Goal: Task Accomplishment & Management: Complete application form

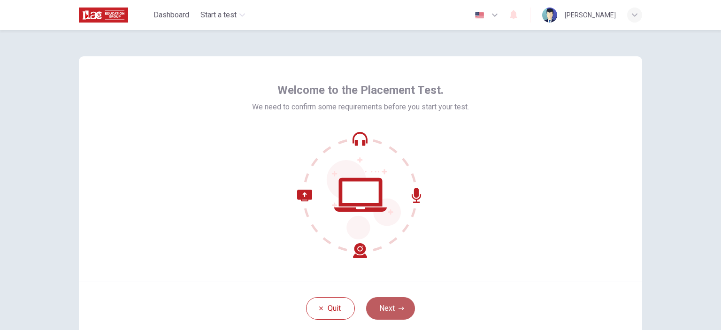
click at [393, 306] on button "Next" at bounding box center [390, 308] width 49 height 23
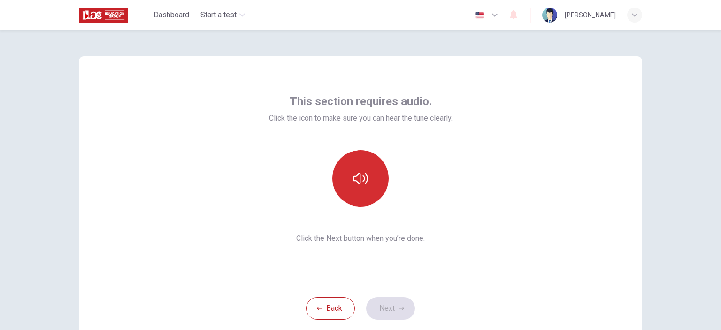
click at [358, 176] on icon "button" at bounding box center [360, 178] width 15 height 11
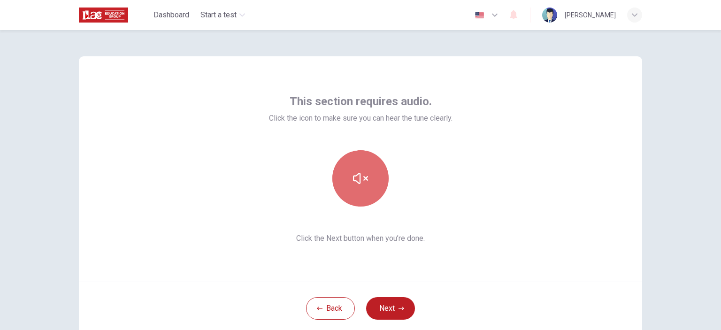
click at [358, 176] on icon "button" at bounding box center [360, 178] width 15 height 11
click at [360, 177] on icon "button" at bounding box center [360, 178] width 15 height 15
click at [360, 180] on icon "button" at bounding box center [360, 178] width 15 height 15
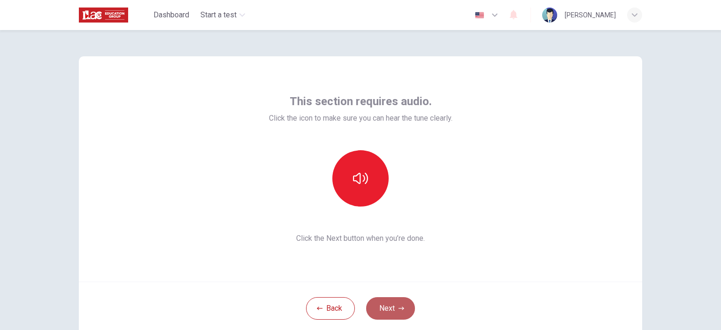
click at [387, 304] on button "Next" at bounding box center [390, 308] width 49 height 23
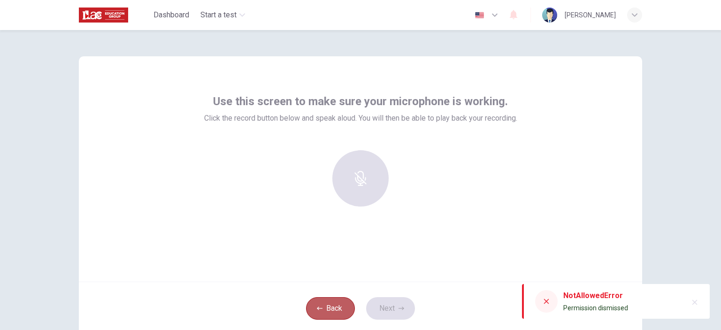
click at [334, 307] on button "Back" at bounding box center [330, 308] width 49 height 23
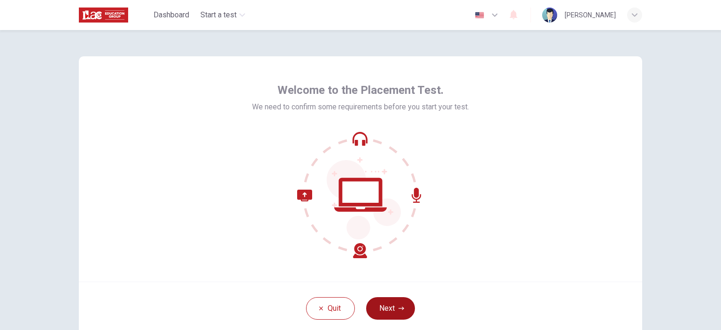
click at [382, 308] on button "Next" at bounding box center [390, 308] width 49 height 23
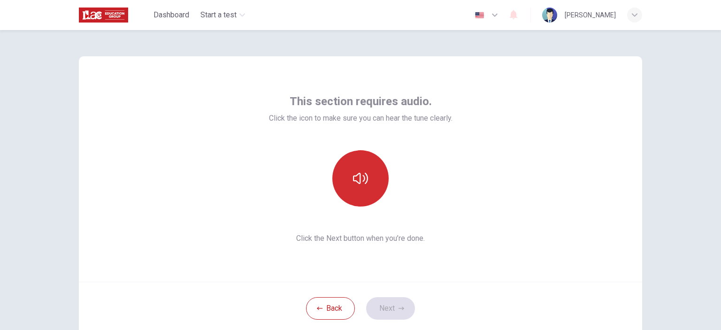
click at [361, 185] on icon "button" at bounding box center [360, 178] width 15 height 15
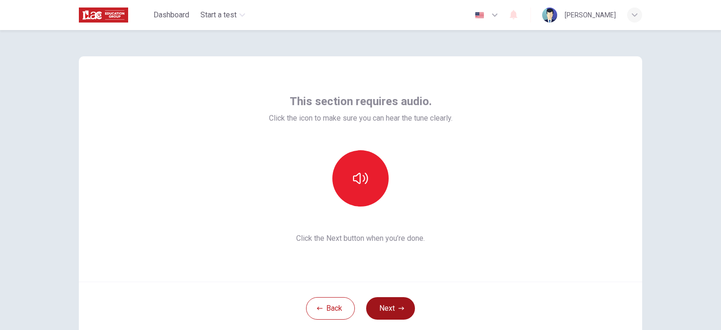
click at [400, 298] on button "Next" at bounding box center [390, 308] width 49 height 23
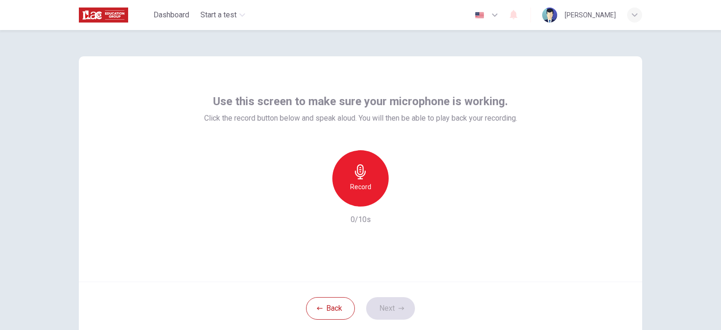
click at [356, 178] on icon "button" at bounding box center [360, 171] width 15 height 15
click at [402, 199] on icon "button" at bounding box center [404, 199] width 4 height 6
click at [402, 198] on icon "button" at bounding box center [404, 199] width 4 height 6
click at [317, 199] on icon "button" at bounding box center [317, 199] width 8 height 8
click at [352, 184] on h6 "Record" at bounding box center [360, 186] width 21 height 11
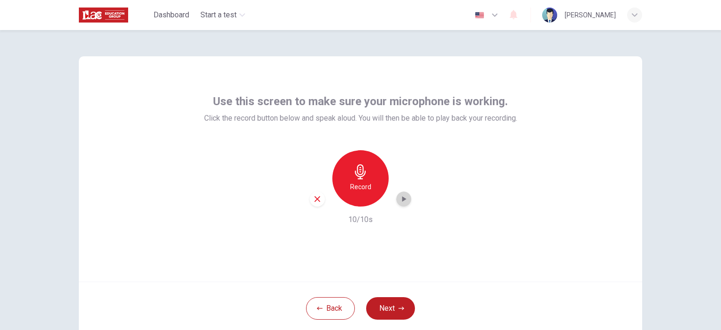
click at [402, 198] on icon "button" at bounding box center [404, 199] width 4 height 6
click at [380, 309] on button "Next" at bounding box center [390, 308] width 49 height 23
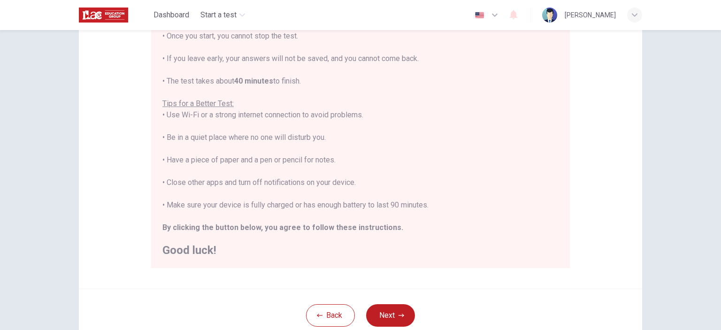
scroll to position [141, 0]
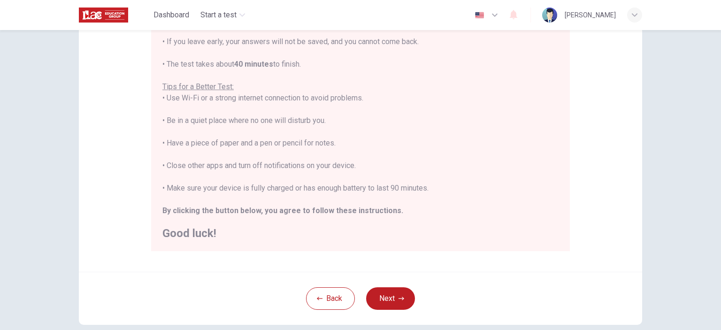
click at [336, 293] on button "Back" at bounding box center [330, 298] width 49 height 23
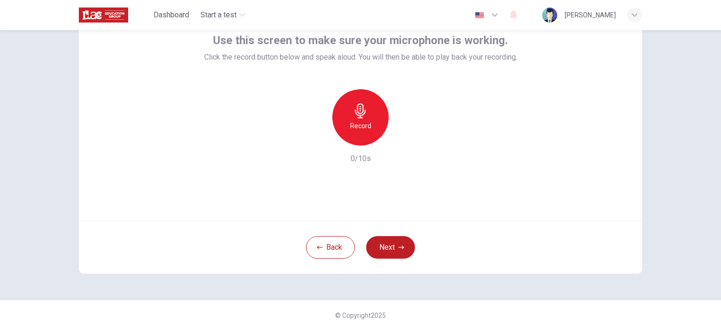
scroll to position [61, 0]
click at [321, 248] on button "Back" at bounding box center [330, 247] width 49 height 23
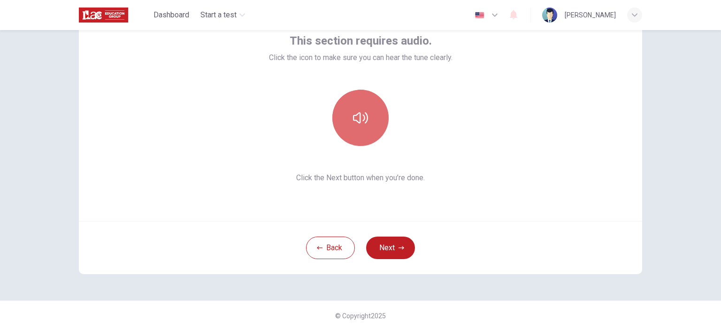
click at [363, 128] on button "button" at bounding box center [360, 118] width 56 height 56
click at [358, 117] on icon "button" at bounding box center [360, 117] width 15 height 15
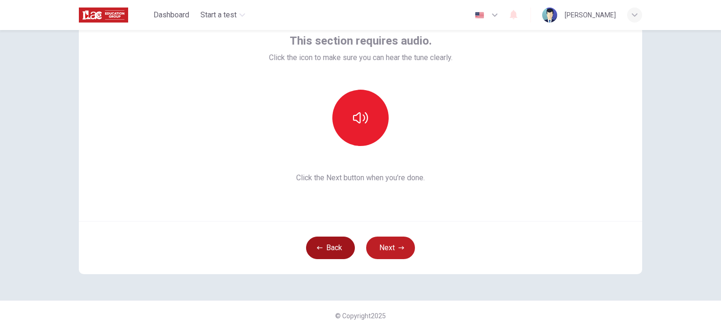
click at [340, 255] on button "Back" at bounding box center [330, 247] width 49 height 23
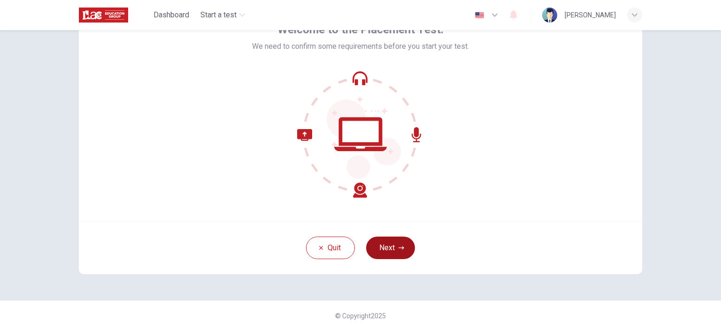
click at [391, 245] on button "Next" at bounding box center [390, 247] width 49 height 23
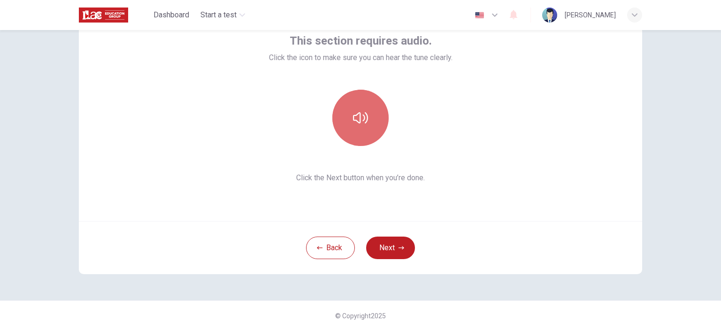
click at [357, 124] on icon "button" at bounding box center [360, 117] width 15 height 15
click at [540, 149] on div "This section requires audio. Click the icon to make sure you can hear the tune …" at bounding box center [360, 108] width 563 height 225
click at [353, 118] on icon "button" at bounding box center [360, 117] width 15 height 11
click at [365, 115] on icon "button" at bounding box center [360, 117] width 15 height 15
click at [523, 191] on div "This section requires audio. Click the icon to make sure you can hear the tune …" at bounding box center [360, 108] width 563 height 225
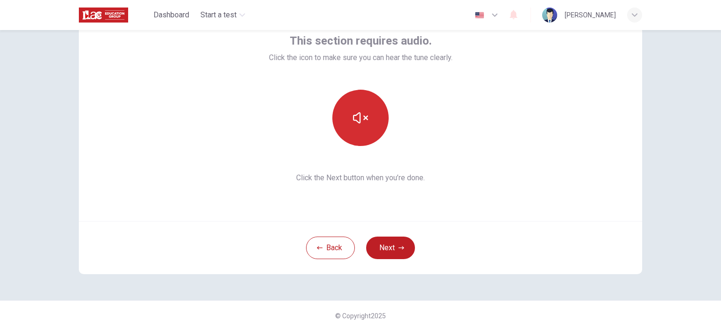
click at [368, 122] on button "button" at bounding box center [360, 118] width 56 height 56
click at [595, 197] on div "This section requires audio. Click the icon to make sure you can hear the tune …" at bounding box center [360, 108] width 563 height 225
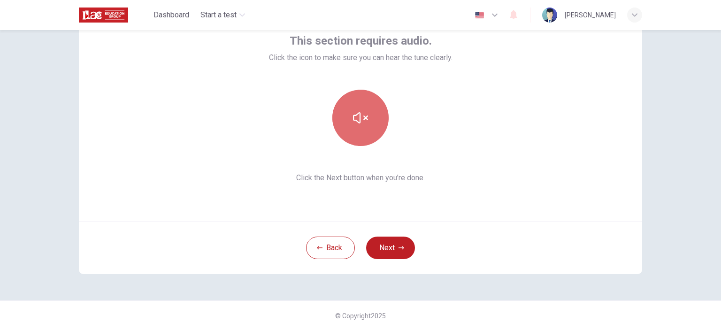
click at [363, 113] on icon "button" at bounding box center [360, 117] width 15 height 15
click at [363, 113] on icon "button" at bounding box center [360, 117] width 15 height 11
click at [521, 165] on div "This section requires audio. Click the icon to make sure you can hear the tune …" at bounding box center [360, 108] width 563 height 225
click at [363, 111] on icon "button" at bounding box center [360, 117] width 15 height 15
click at [359, 117] on icon "button" at bounding box center [360, 117] width 15 height 15
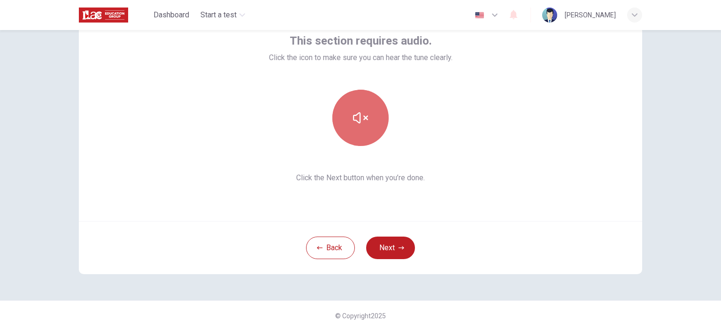
click at [359, 117] on icon "button" at bounding box center [360, 117] width 15 height 15
click at [368, 125] on button "button" at bounding box center [360, 118] width 56 height 56
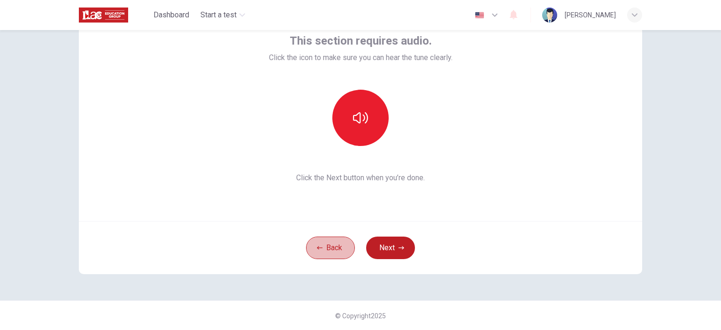
drag, startPoint x: 339, startPoint y: 243, endPoint x: 343, endPoint y: 210, distance: 33.2
click at [339, 243] on button "Back" at bounding box center [330, 247] width 49 height 23
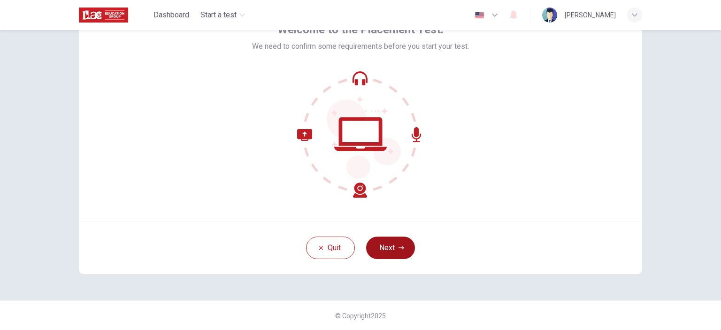
click at [382, 247] on button "Next" at bounding box center [390, 247] width 49 height 23
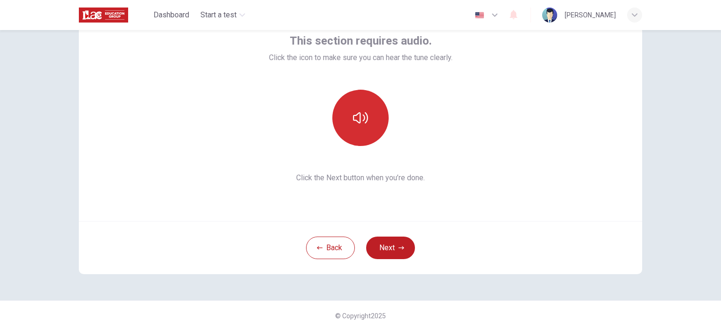
click at [360, 127] on button "button" at bounding box center [360, 118] width 56 height 56
click at [569, 130] on div "This section requires audio. Click the icon to make sure you can hear the tune …" at bounding box center [360, 108] width 563 height 225
click at [353, 114] on icon "button" at bounding box center [360, 117] width 15 height 15
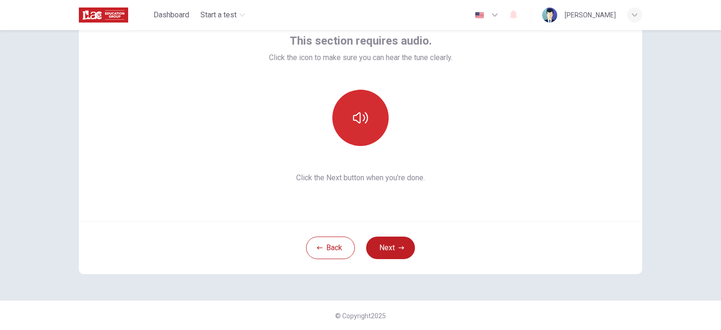
click at [353, 114] on icon "button" at bounding box center [360, 117] width 15 height 15
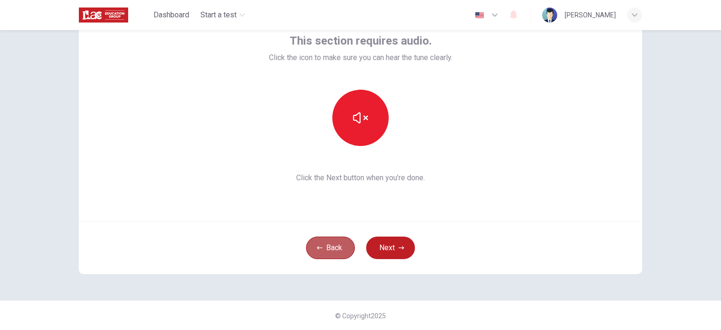
click at [332, 252] on button "Back" at bounding box center [330, 247] width 49 height 23
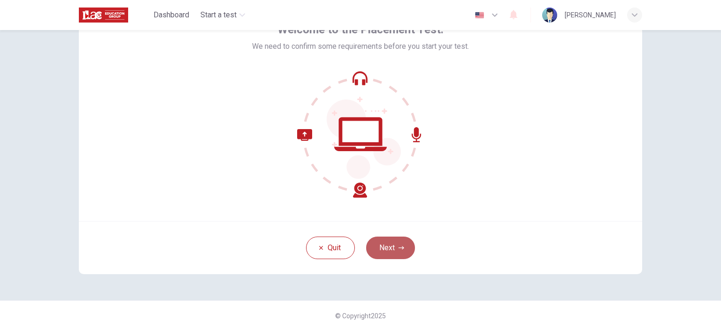
click at [398, 245] on icon "button" at bounding box center [401, 248] width 6 height 6
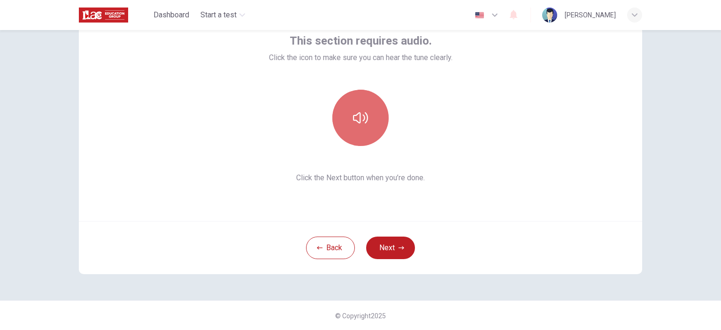
click at [365, 113] on icon "button" at bounding box center [360, 117] width 15 height 15
click at [357, 105] on button "button" at bounding box center [360, 118] width 56 height 56
click at [356, 116] on icon "button" at bounding box center [360, 117] width 15 height 15
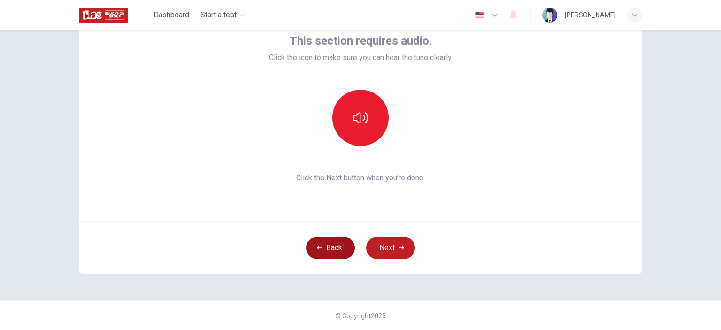
click at [333, 248] on button "Back" at bounding box center [330, 247] width 49 height 23
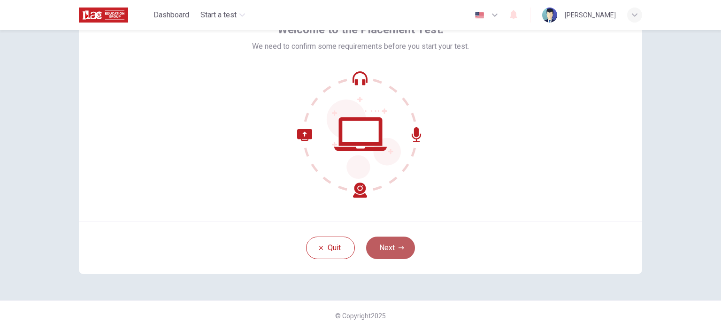
click at [383, 250] on button "Next" at bounding box center [390, 247] width 49 height 23
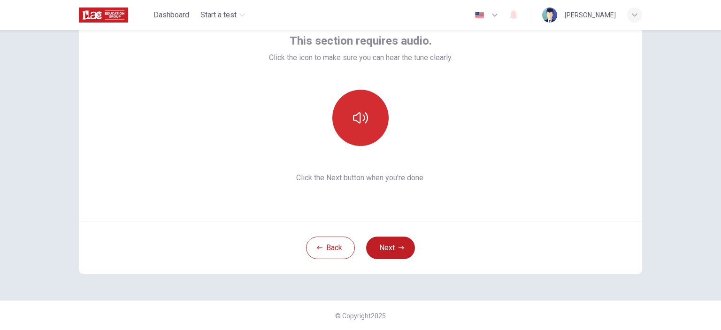
click at [353, 110] on icon "button" at bounding box center [360, 117] width 15 height 15
click at [528, 234] on div "Back Next" at bounding box center [360, 247] width 563 height 53
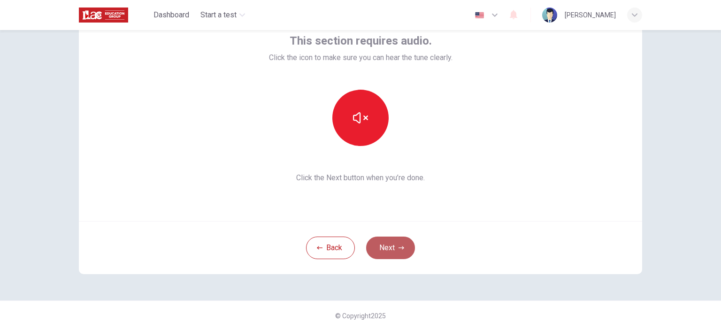
click at [383, 251] on button "Next" at bounding box center [390, 247] width 49 height 23
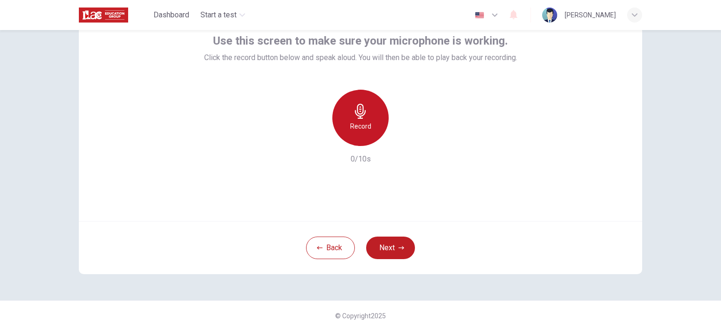
click at [357, 121] on h6 "Record" at bounding box center [360, 126] width 21 height 11
click at [403, 137] on icon "button" at bounding box center [403, 138] width 9 height 9
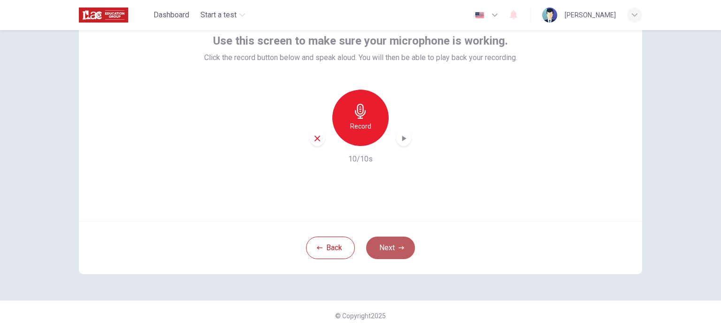
click at [392, 247] on button "Next" at bounding box center [390, 247] width 49 height 23
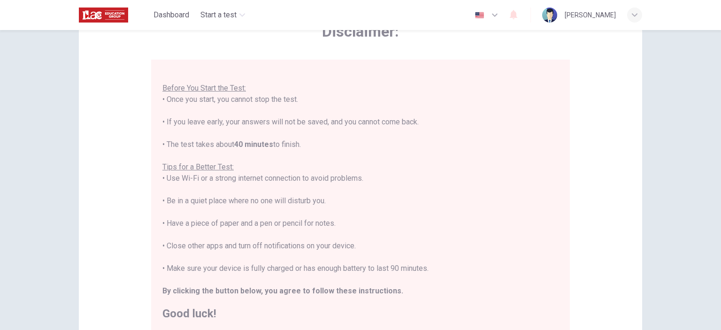
scroll to position [191, 0]
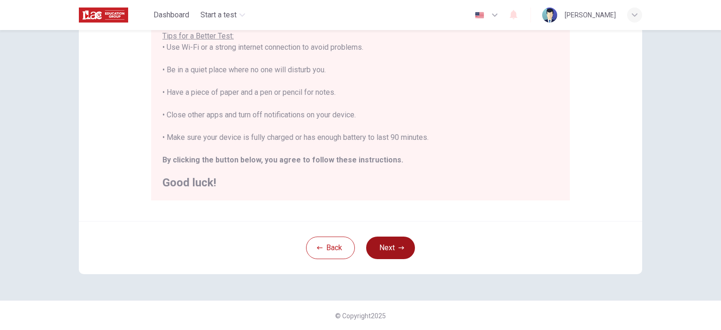
click at [389, 254] on button "Next" at bounding box center [390, 247] width 49 height 23
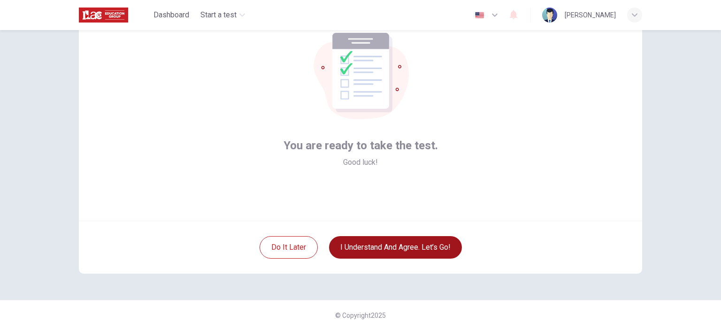
scroll to position [61, 0]
click at [418, 244] on button "I understand and agree. Let’s go!" at bounding box center [395, 247] width 133 height 23
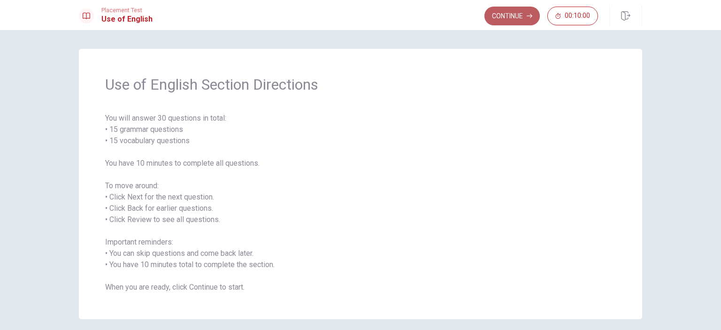
click at [515, 15] on button "Continue" at bounding box center [511, 16] width 55 height 19
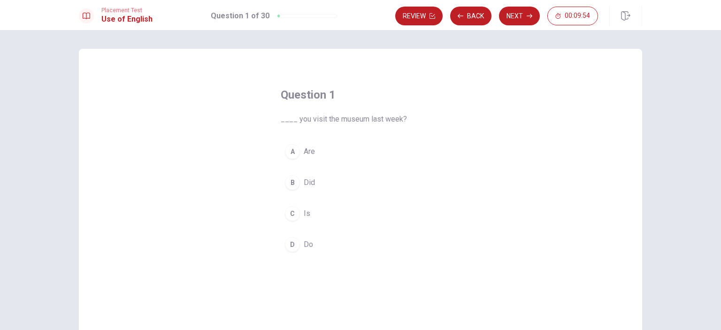
click at [290, 180] on div "B" at bounding box center [292, 182] width 15 height 15
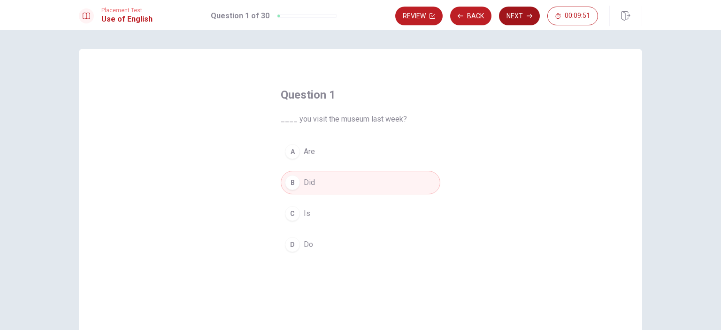
click at [515, 14] on button "Next" at bounding box center [519, 16] width 41 height 19
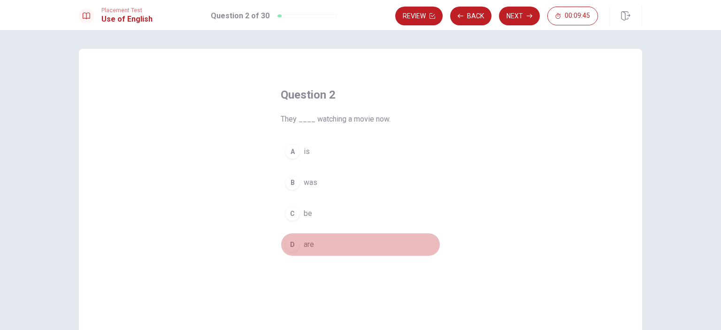
click at [290, 251] on div "D" at bounding box center [292, 244] width 15 height 15
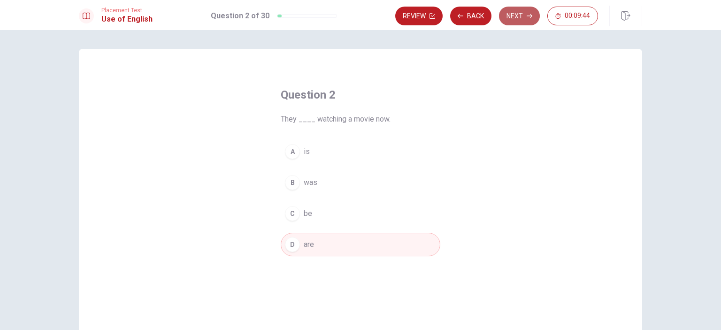
click at [517, 20] on button "Next" at bounding box center [519, 16] width 41 height 19
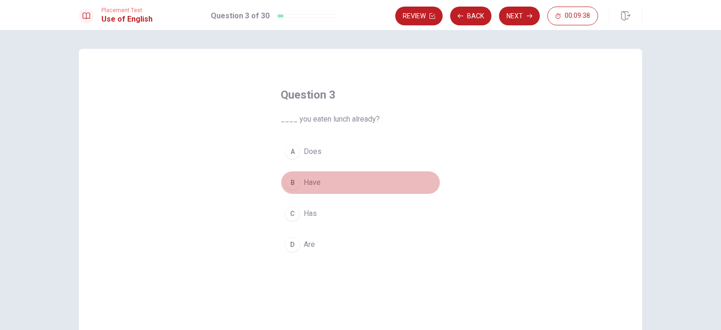
click at [292, 182] on div "B" at bounding box center [292, 182] width 15 height 15
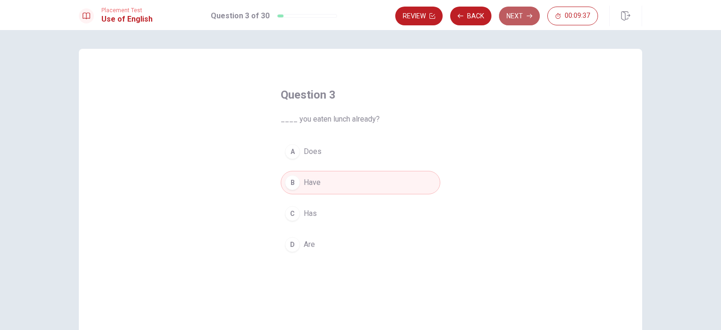
click at [513, 13] on button "Next" at bounding box center [519, 16] width 41 height 19
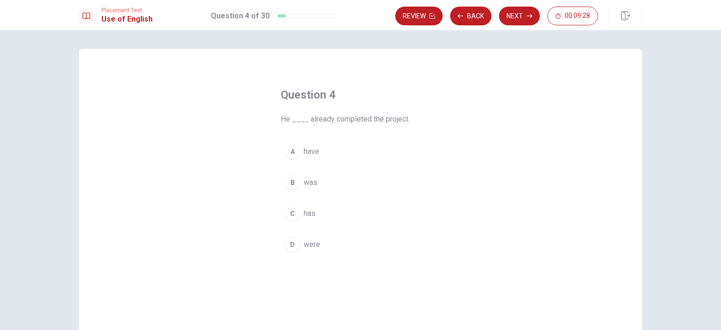
click at [304, 210] on span "has" at bounding box center [310, 213] width 12 height 11
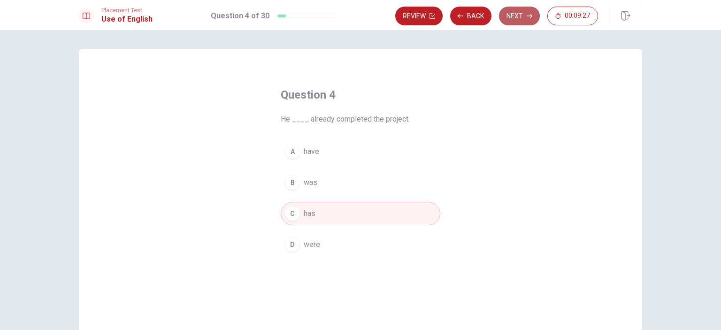
click at [519, 12] on button "Next" at bounding box center [519, 16] width 41 height 19
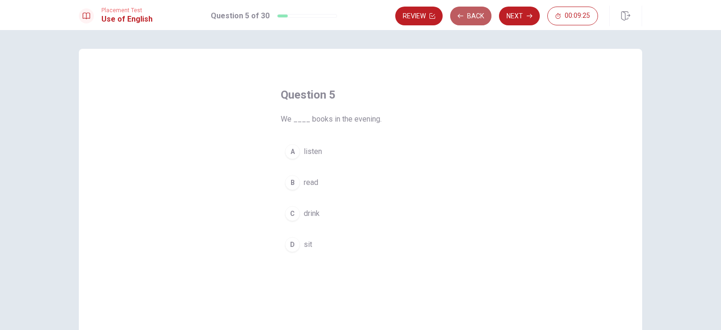
click at [463, 14] on icon "button" at bounding box center [460, 16] width 6 height 6
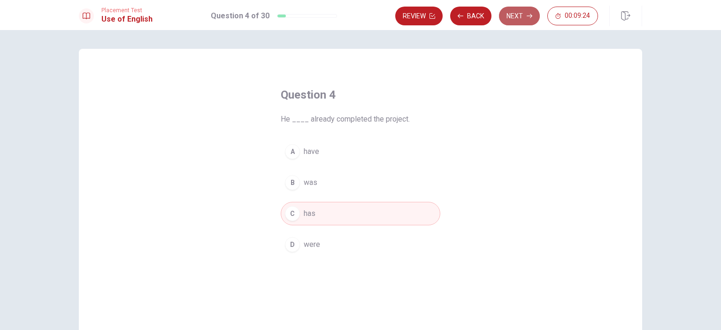
click at [525, 15] on button "Next" at bounding box center [519, 16] width 41 height 19
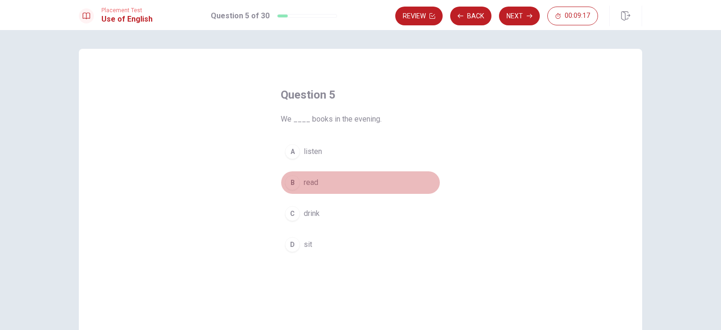
click at [307, 183] on span "read" at bounding box center [311, 182] width 15 height 11
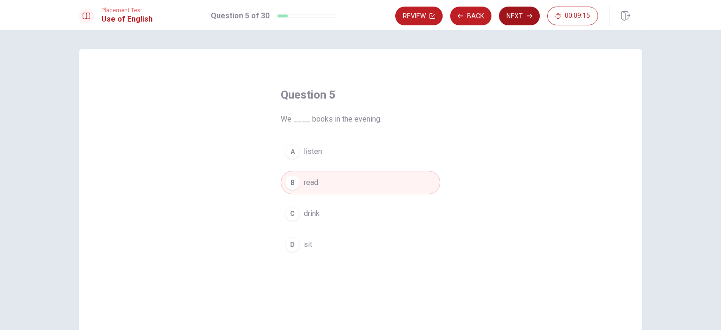
click at [518, 14] on button "Next" at bounding box center [519, 16] width 41 height 19
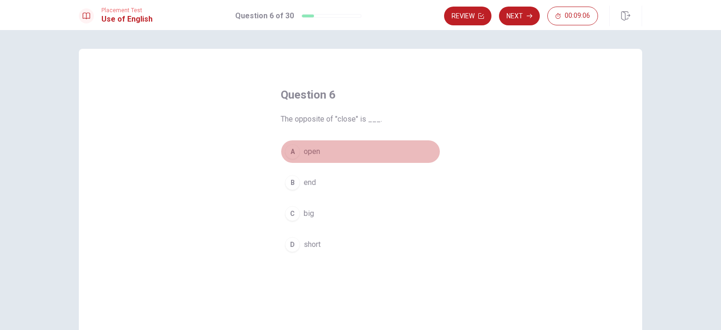
click at [296, 152] on div "A" at bounding box center [292, 151] width 15 height 15
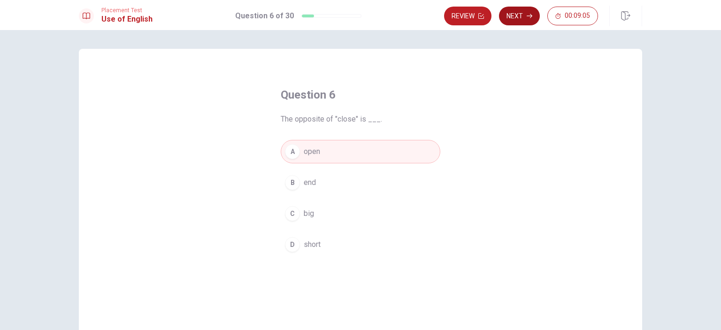
click at [520, 12] on button "Next" at bounding box center [519, 16] width 41 height 19
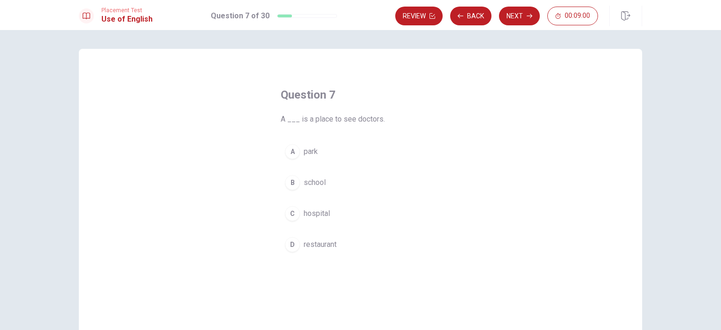
click at [296, 213] on div "C" at bounding box center [292, 213] width 15 height 15
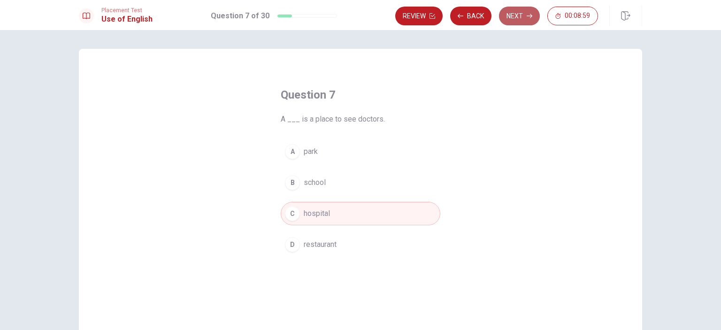
click at [517, 12] on button "Next" at bounding box center [519, 16] width 41 height 19
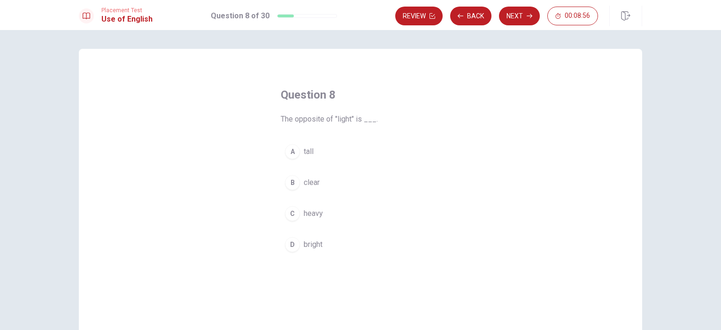
click at [306, 212] on span "heavy" at bounding box center [313, 213] width 19 height 11
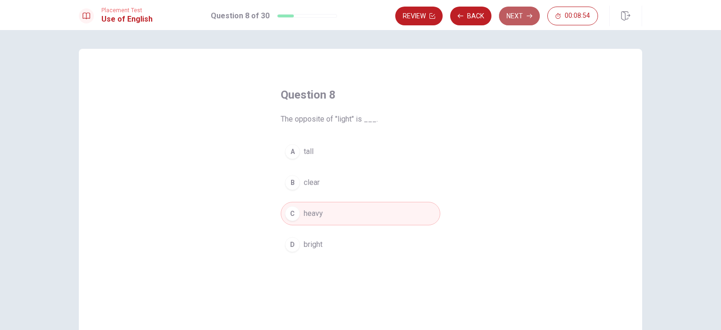
click at [525, 12] on button "Next" at bounding box center [519, 16] width 41 height 19
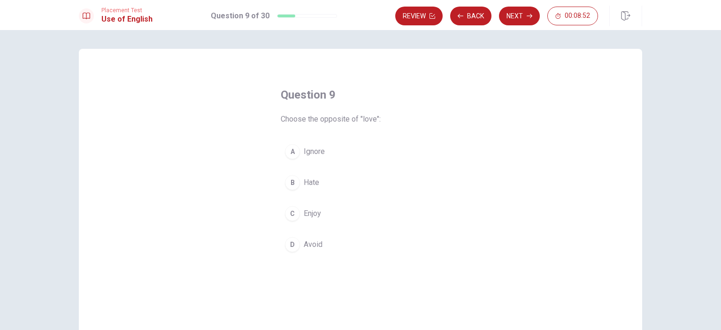
click at [312, 183] on span "Hate" at bounding box center [311, 182] width 15 height 11
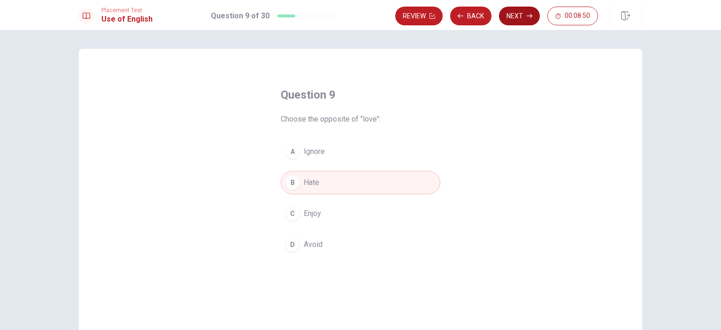
click at [520, 18] on button "Next" at bounding box center [519, 16] width 41 height 19
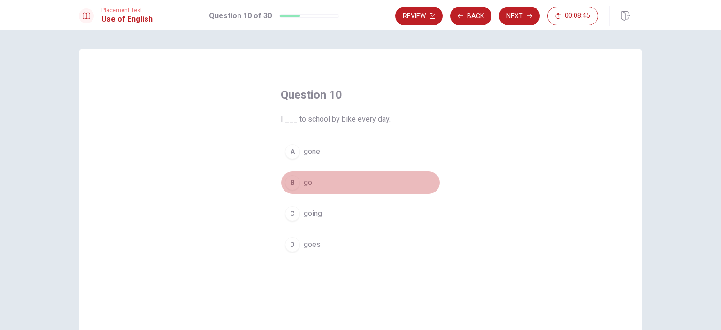
click at [304, 182] on span "go" at bounding box center [308, 182] width 8 height 11
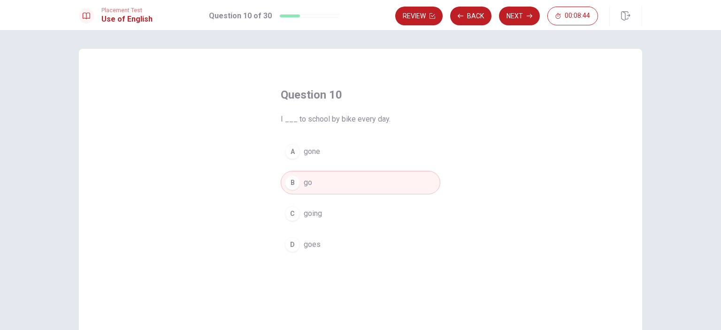
click at [516, 20] on button "Next" at bounding box center [519, 16] width 41 height 19
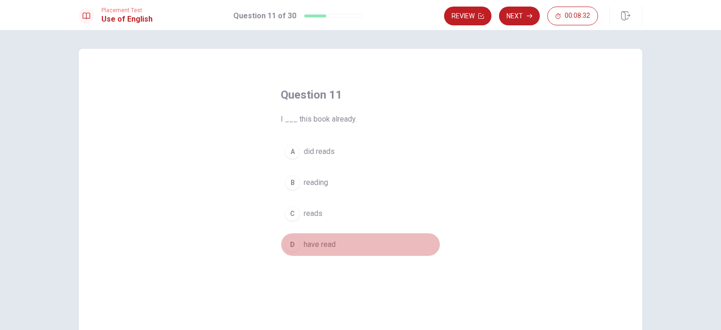
click at [321, 243] on span "have read" at bounding box center [320, 244] width 32 height 11
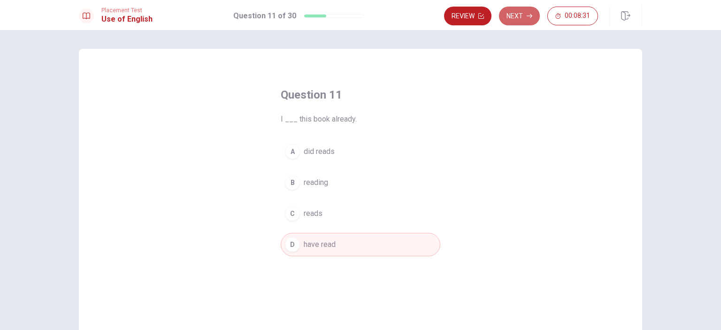
click at [515, 16] on button "Next" at bounding box center [519, 16] width 41 height 19
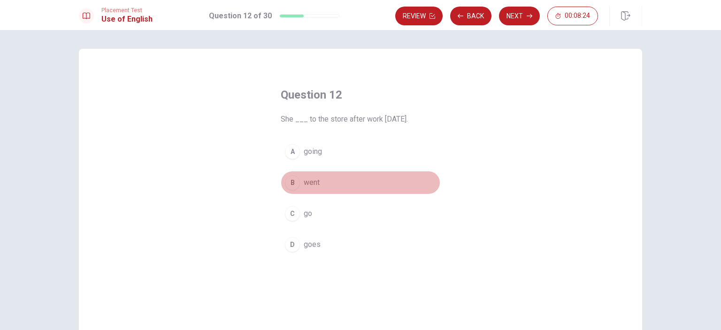
click at [309, 185] on span "went" at bounding box center [312, 182] width 16 height 11
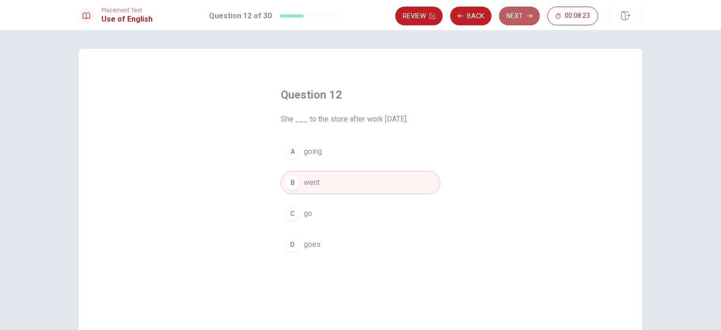
click at [513, 15] on button "Next" at bounding box center [519, 16] width 41 height 19
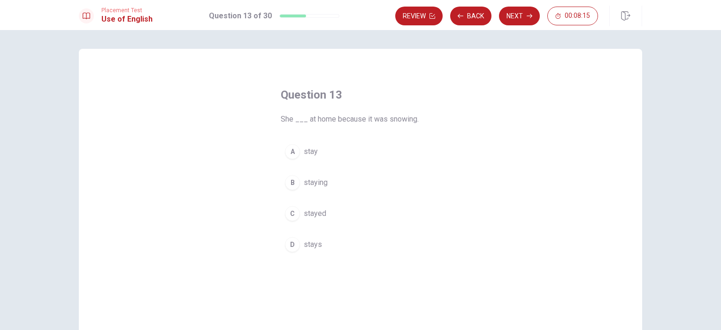
click at [314, 212] on span "stayed" at bounding box center [315, 213] width 23 height 11
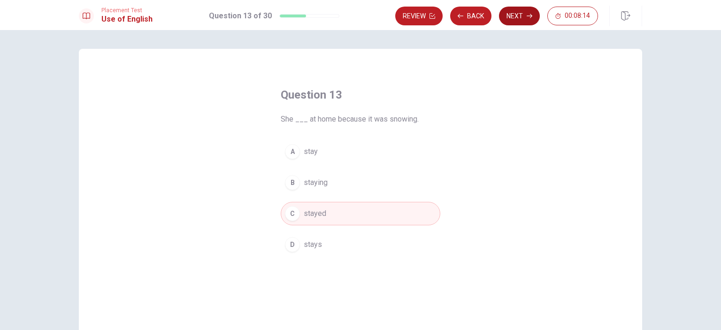
click at [515, 17] on button "Next" at bounding box center [519, 16] width 41 height 19
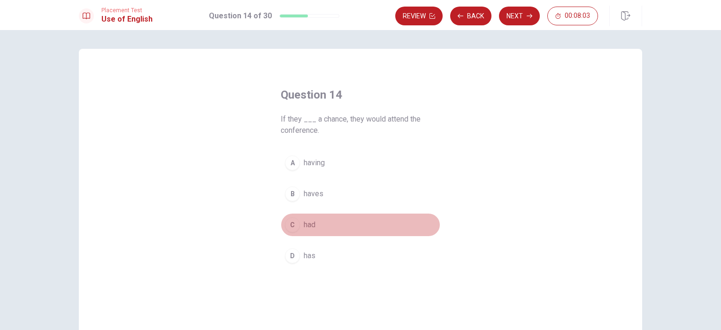
click at [307, 226] on span "had" at bounding box center [310, 224] width 12 height 11
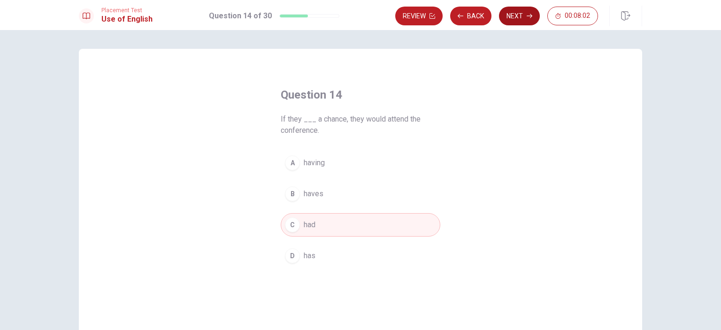
click at [516, 21] on button "Next" at bounding box center [519, 16] width 41 height 19
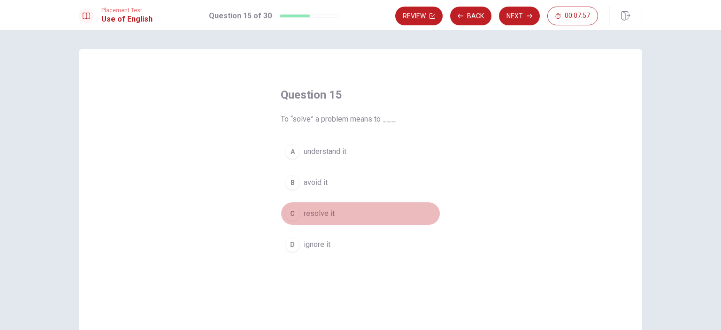
click at [312, 215] on span "resolve it" at bounding box center [319, 213] width 31 height 11
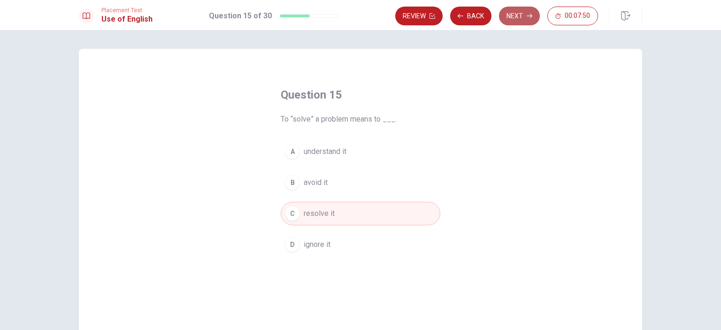
click at [515, 16] on button "Next" at bounding box center [519, 16] width 41 height 19
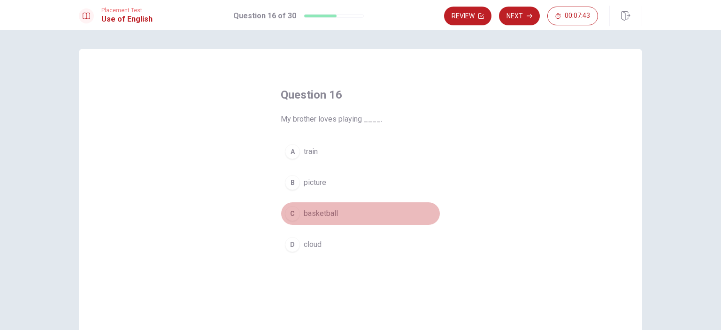
click at [316, 211] on span "basketball" at bounding box center [321, 213] width 34 height 11
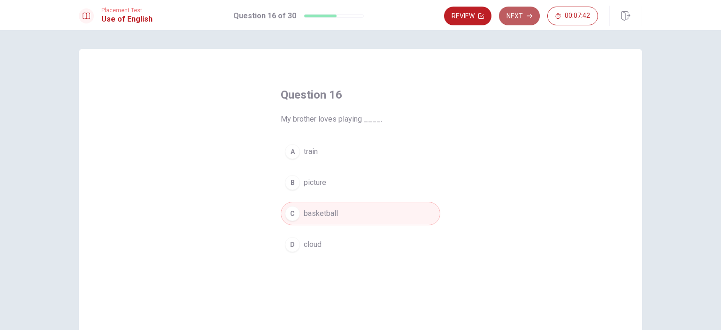
click at [521, 12] on button "Next" at bounding box center [519, 16] width 41 height 19
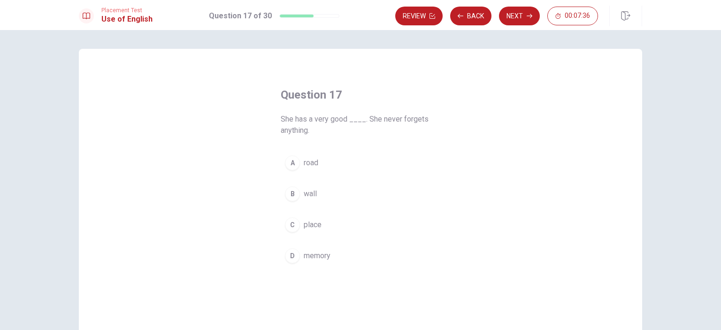
click at [309, 254] on span "memory" at bounding box center [317, 255] width 27 height 11
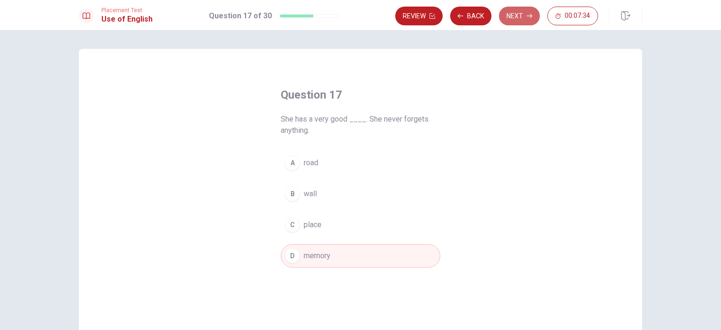
click at [524, 12] on button "Next" at bounding box center [519, 16] width 41 height 19
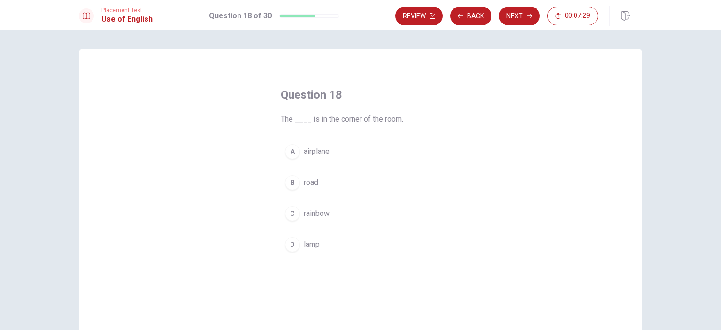
click at [300, 247] on button "D lamp" at bounding box center [361, 244] width 160 height 23
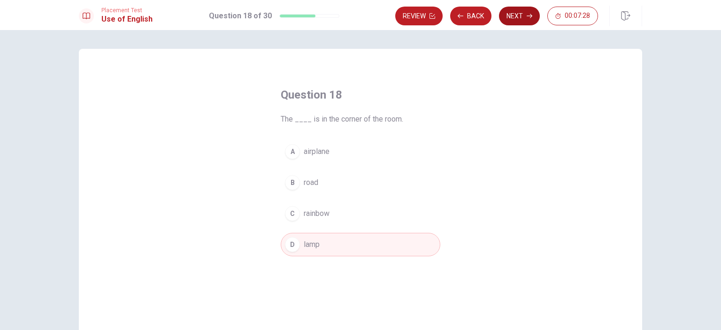
click at [512, 13] on button "Next" at bounding box center [519, 16] width 41 height 19
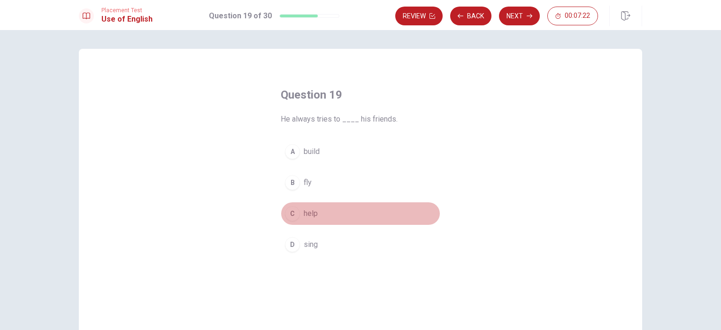
click at [299, 214] on button "C help" at bounding box center [361, 213] width 160 height 23
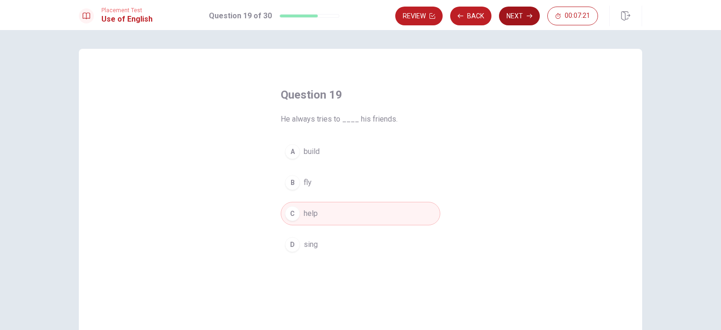
click at [524, 14] on button "Next" at bounding box center [519, 16] width 41 height 19
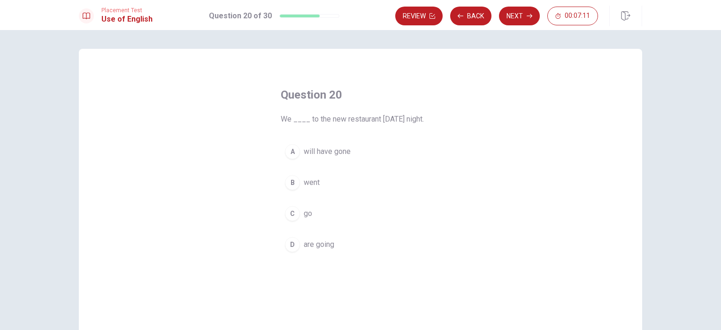
click at [332, 242] on button "D are going" at bounding box center [361, 244] width 160 height 23
click at [520, 17] on button "Next" at bounding box center [519, 16] width 41 height 19
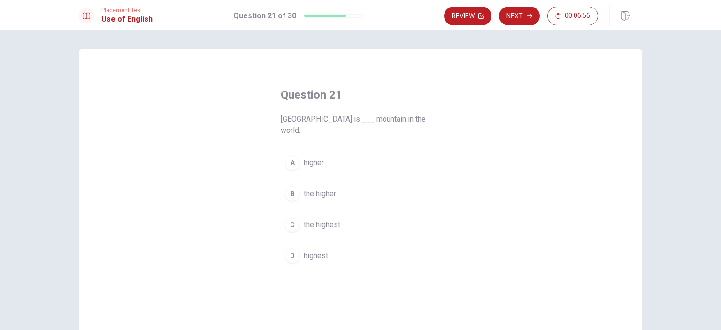
click at [320, 219] on span "the highest" at bounding box center [322, 224] width 37 height 11
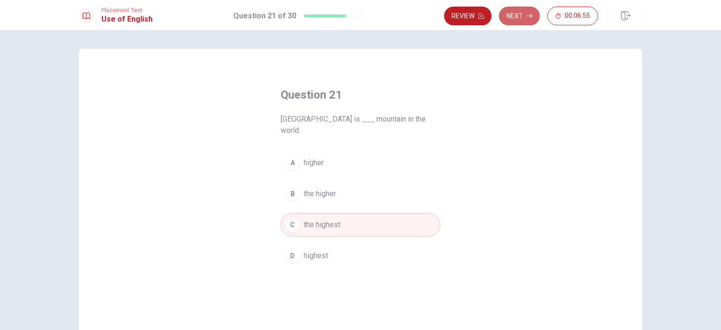
click at [517, 15] on button "Next" at bounding box center [519, 16] width 41 height 19
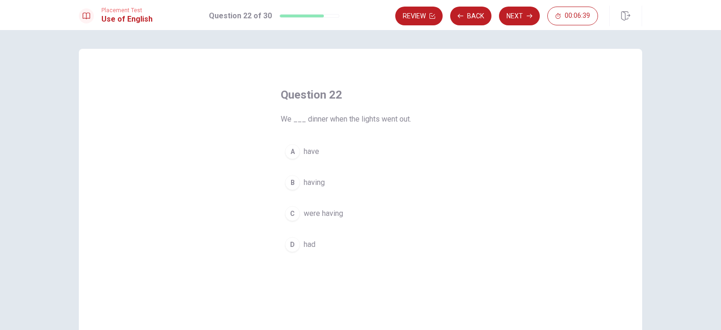
click at [328, 213] on span "were having" at bounding box center [323, 213] width 39 height 11
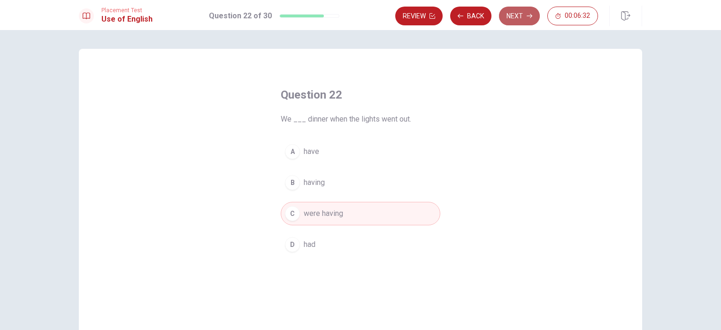
click at [516, 19] on button "Next" at bounding box center [519, 16] width 41 height 19
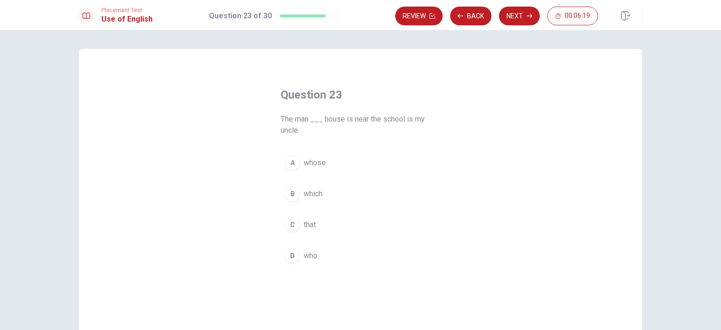
click at [322, 161] on span "whose" at bounding box center [315, 162] width 22 height 11
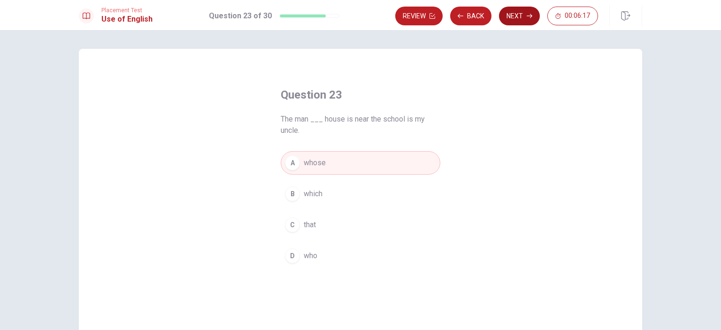
click at [518, 10] on button "Next" at bounding box center [519, 16] width 41 height 19
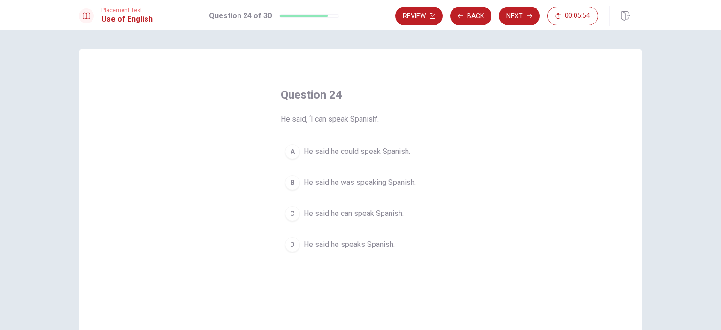
click at [405, 150] on span "He said he could speak Spanish." at bounding box center [357, 151] width 107 height 11
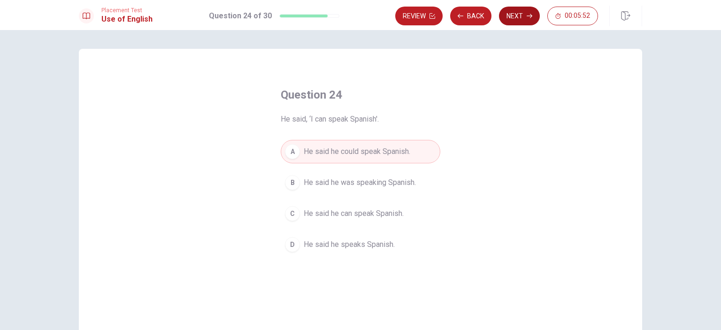
click at [517, 12] on button "Next" at bounding box center [519, 16] width 41 height 19
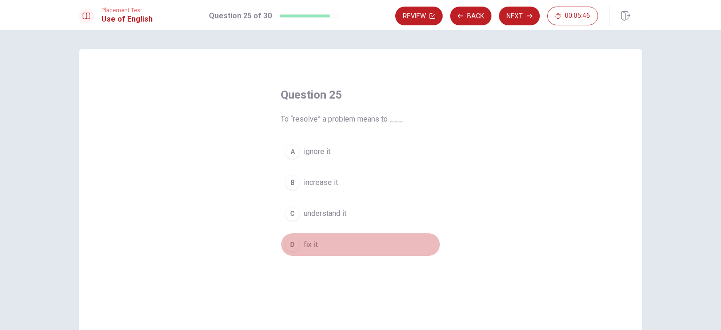
click at [312, 243] on span "fix it" at bounding box center [311, 244] width 14 height 11
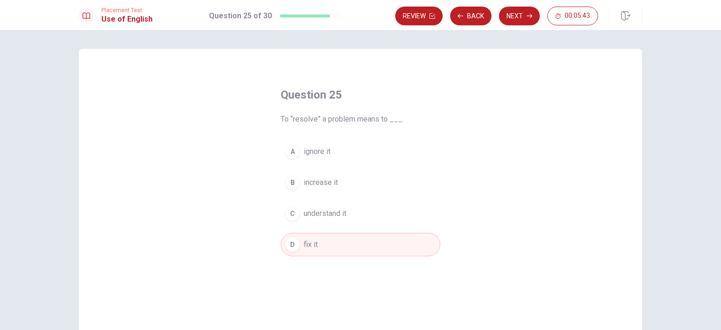
click at [514, 16] on button "Next" at bounding box center [519, 16] width 41 height 19
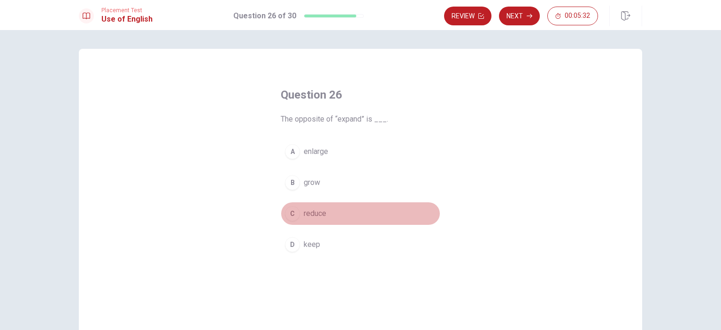
click at [305, 213] on span "reduce" at bounding box center [315, 213] width 23 height 11
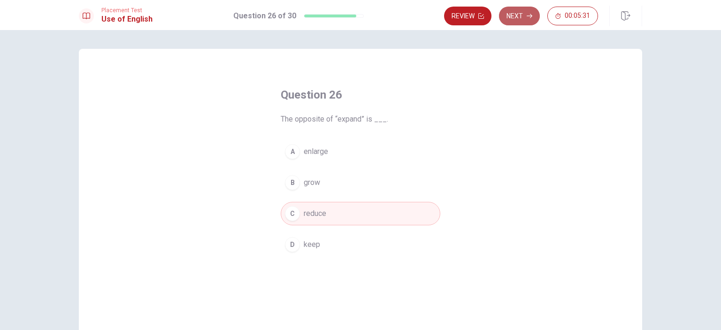
click at [523, 16] on button "Next" at bounding box center [519, 16] width 41 height 19
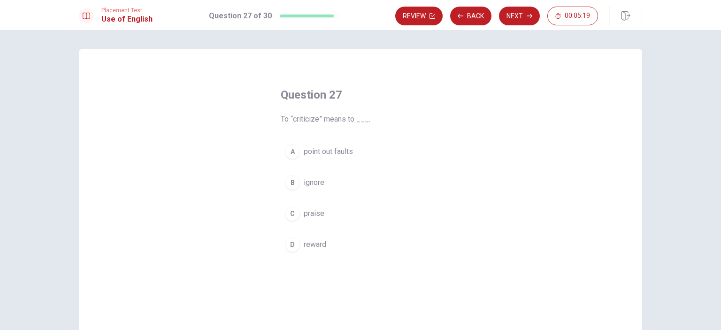
drag, startPoint x: 289, startPoint y: 120, endPoint x: 313, endPoint y: 121, distance: 23.9
click at [313, 121] on span "To “criticize” means to ___." at bounding box center [361, 119] width 160 height 11
click at [348, 154] on span "point out faults" at bounding box center [328, 151] width 49 height 11
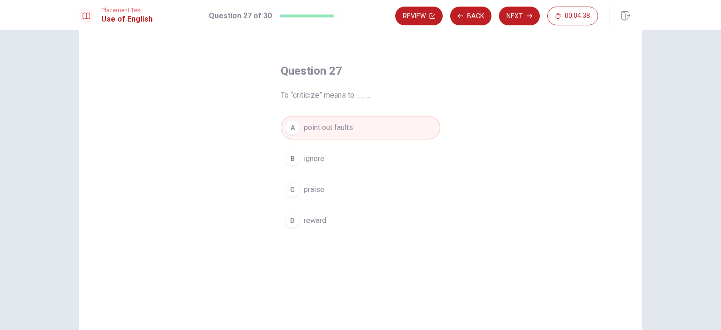
scroll to position [47, 0]
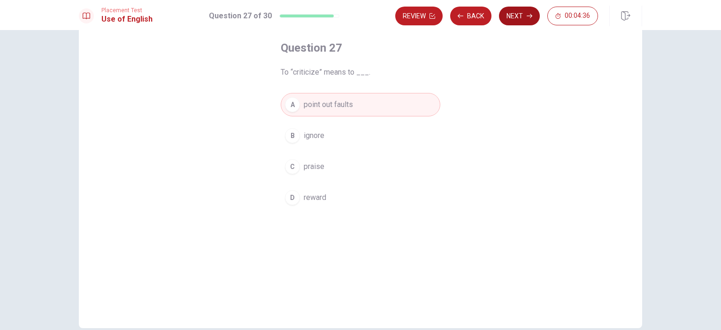
click at [523, 20] on button "Next" at bounding box center [519, 16] width 41 height 19
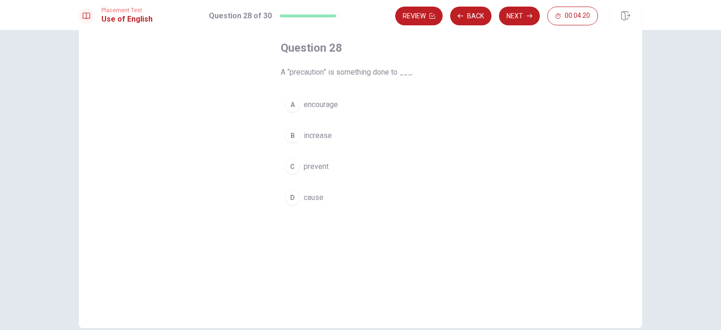
click at [315, 169] on span "prevent" at bounding box center [316, 166] width 25 height 11
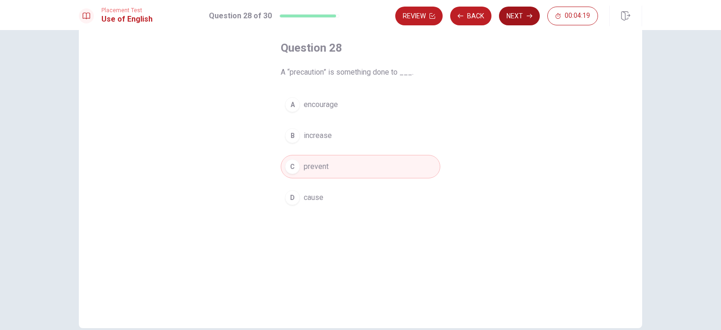
click at [509, 15] on button "Next" at bounding box center [519, 16] width 41 height 19
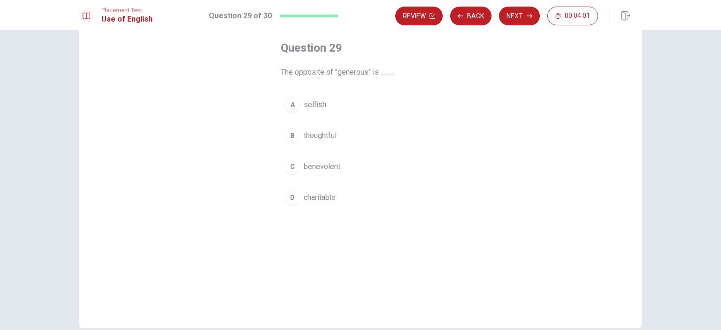
click at [310, 105] on span "selfish" at bounding box center [315, 104] width 23 height 11
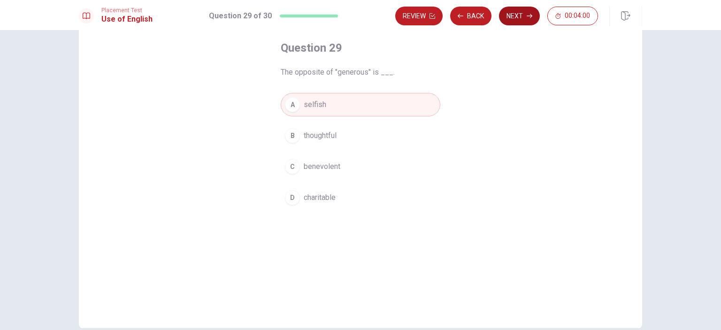
click at [525, 16] on button "Next" at bounding box center [519, 16] width 41 height 19
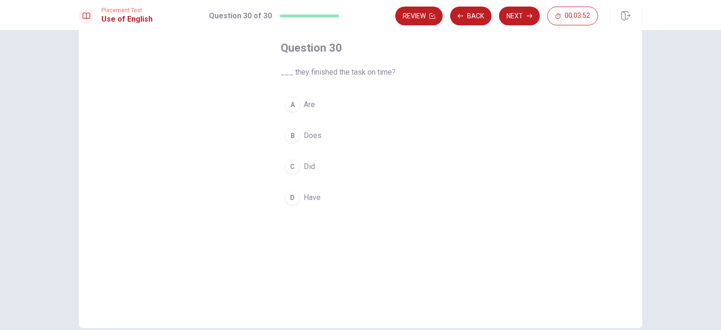
click at [304, 166] on span "Did" at bounding box center [309, 166] width 11 height 11
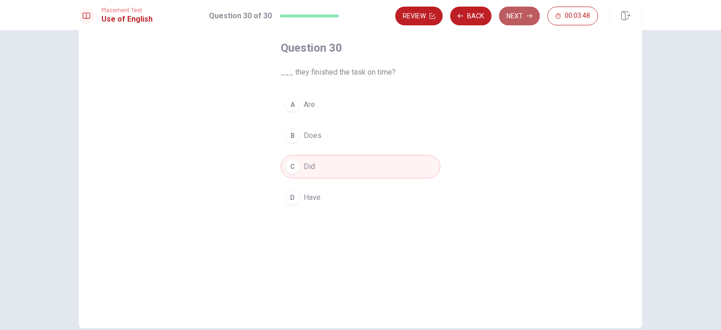
click at [516, 20] on button "Next" at bounding box center [519, 16] width 41 height 19
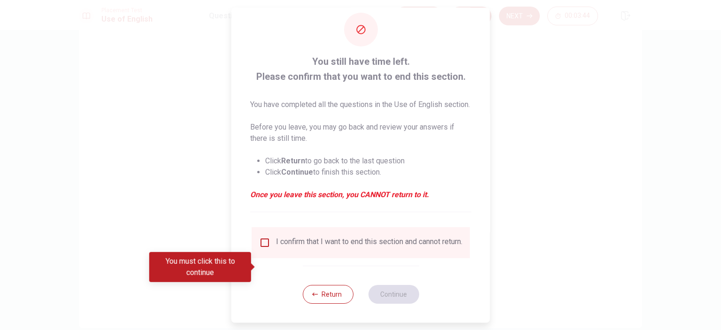
scroll to position [31, 0]
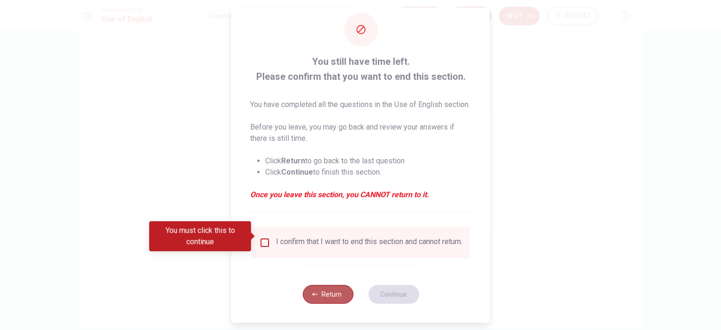
click at [326, 290] on button "Return" at bounding box center [327, 294] width 51 height 19
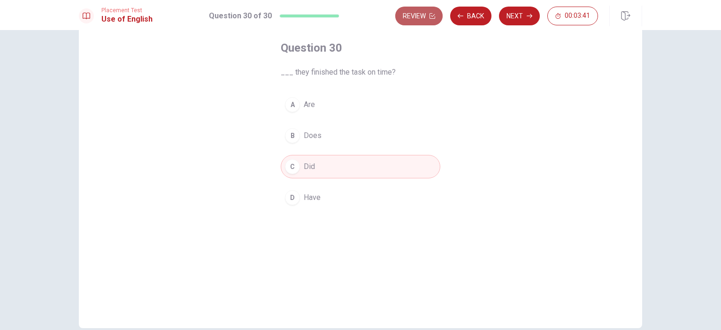
click at [423, 11] on button "Review" at bounding box center [418, 16] width 47 height 19
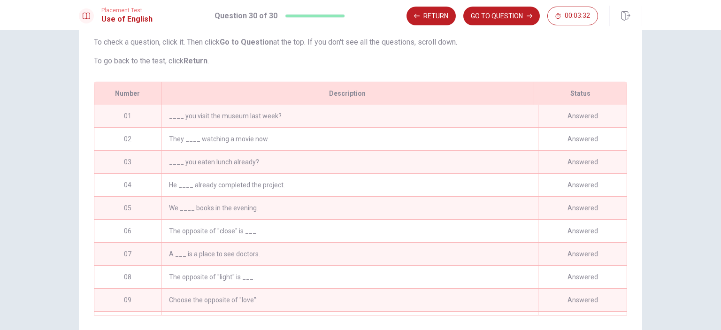
scroll to position [0, 0]
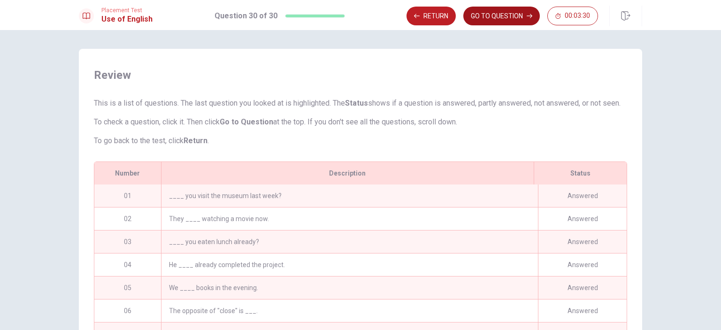
click at [485, 18] on button "GO TO QUESTION" at bounding box center [501, 16] width 76 height 19
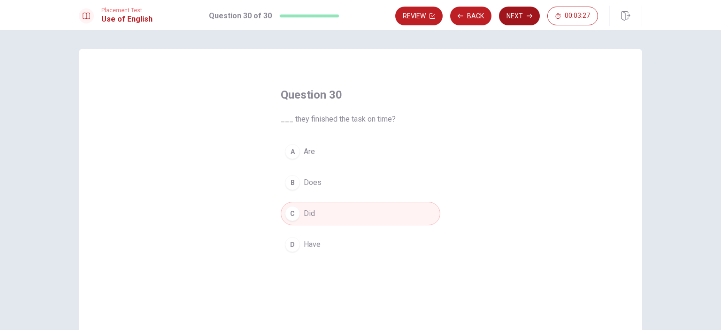
click at [524, 13] on button "Next" at bounding box center [519, 16] width 41 height 19
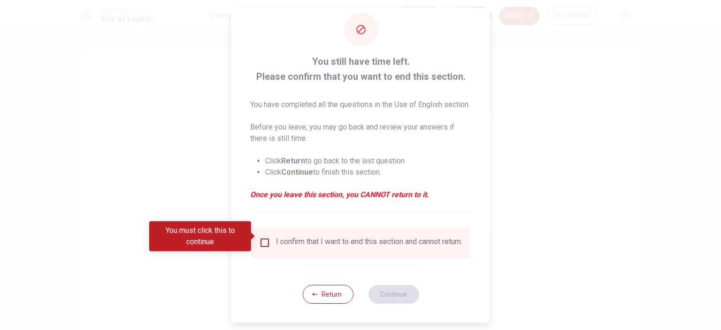
scroll to position [31, 0]
click at [313, 297] on icon "button" at bounding box center [315, 294] width 6 height 6
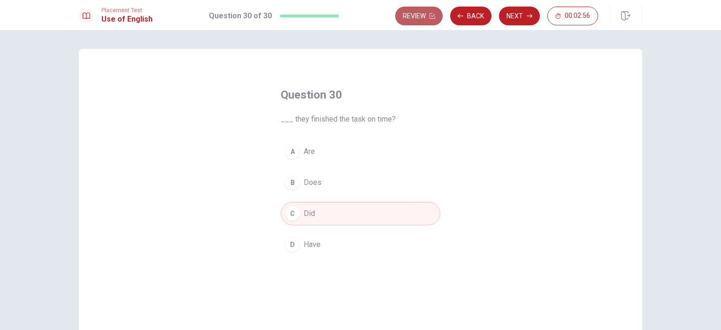
click at [413, 15] on button "Review" at bounding box center [418, 16] width 47 height 19
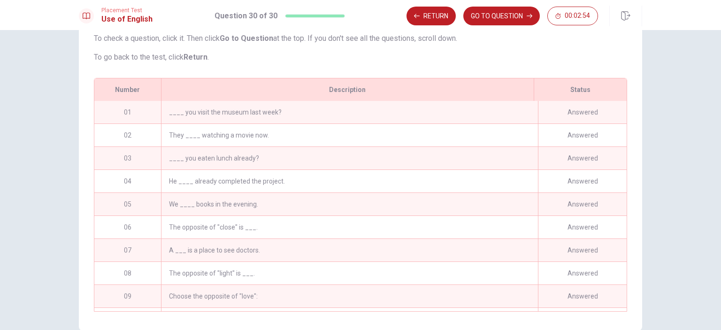
scroll to position [0, 0]
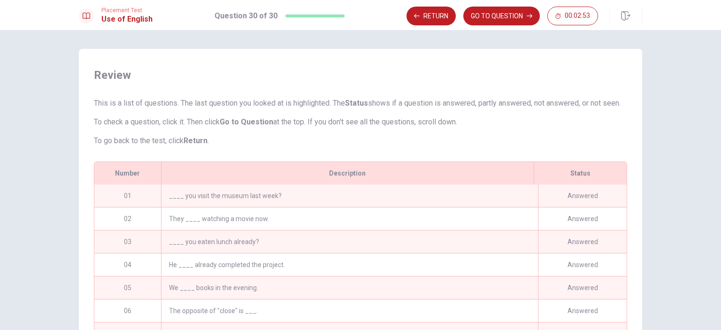
click at [236, 205] on div "____ you visit the museum last week?" at bounding box center [349, 195] width 377 height 23
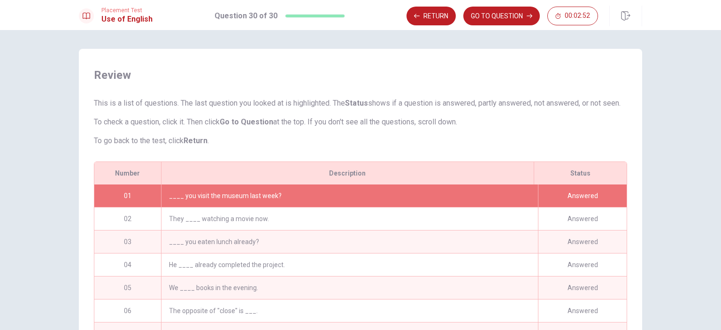
click at [236, 205] on div "____ you visit the museum last week?" at bounding box center [349, 195] width 377 height 23
click at [475, 17] on button "GO TO QUESTION" at bounding box center [501, 16] width 76 height 19
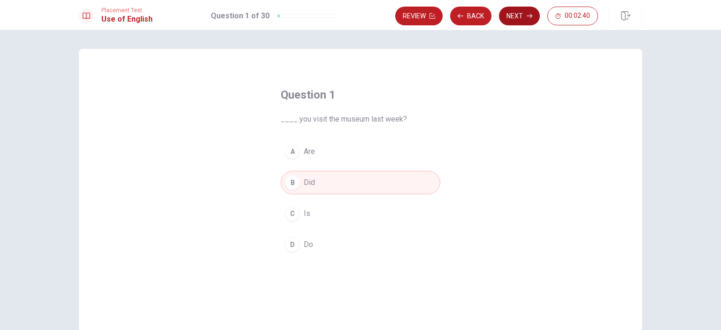
click at [523, 13] on button "Next" at bounding box center [519, 16] width 41 height 19
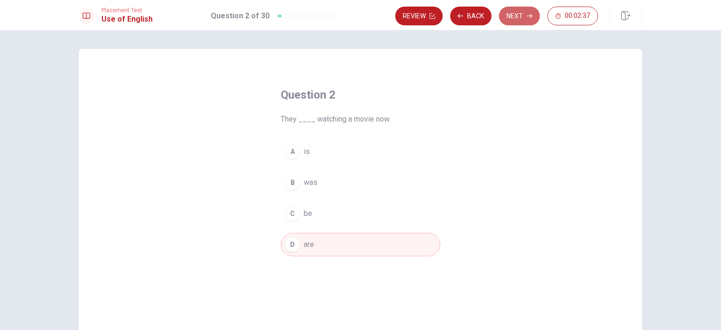
click at [523, 13] on button "Next" at bounding box center [519, 16] width 41 height 19
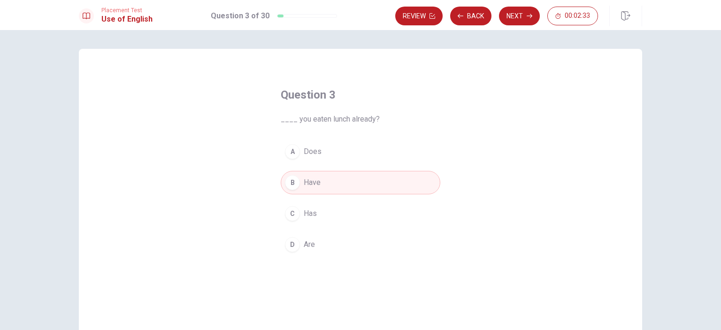
click at [523, 13] on button "Next" at bounding box center [519, 16] width 41 height 19
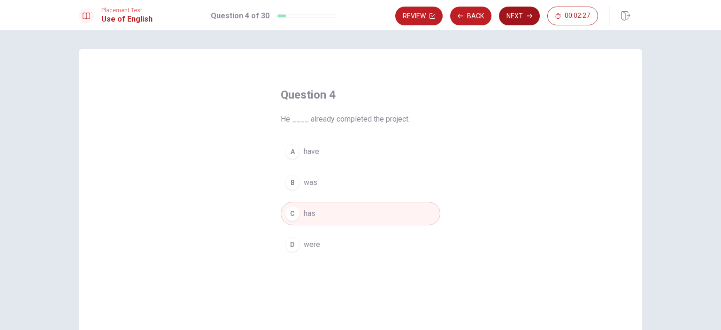
click at [520, 13] on button "Next" at bounding box center [519, 16] width 41 height 19
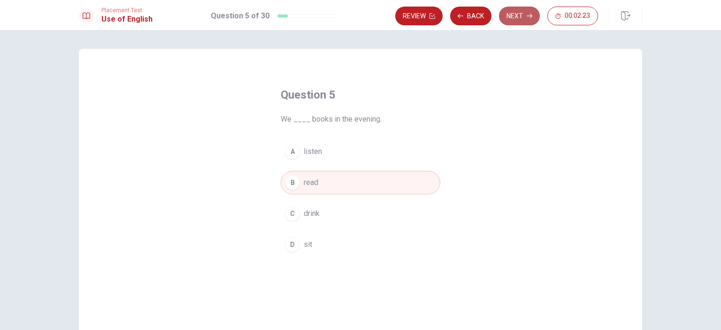
click at [520, 13] on button "Next" at bounding box center [519, 16] width 41 height 19
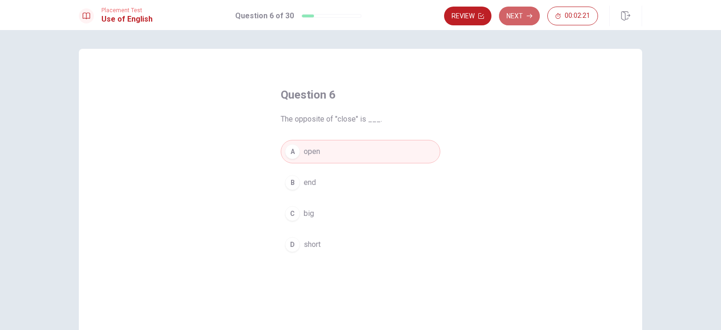
click at [520, 13] on button "Next" at bounding box center [519, 16] width 41 height 19
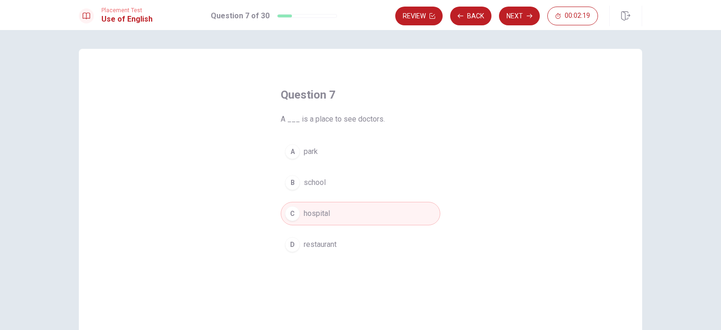
click at [520, 13] on button "Next" at bounding box center [519, 16] width 41 height 19
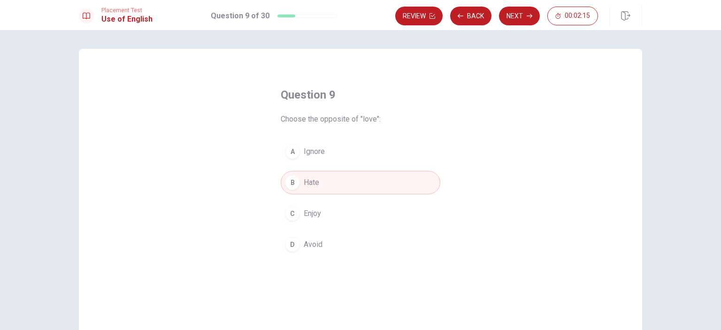
click at [520, 13] on button "Next" at bounding box center [519, 16] width 41 height 19
click at [520, 12] on button "Next" at bounding box center [519, 16] width 41 height 19
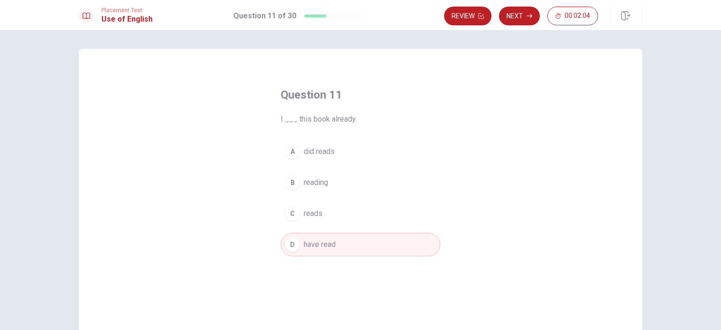
click at [520, 12] on button "Next" at bounding box center [519, 16] width 41 height 19
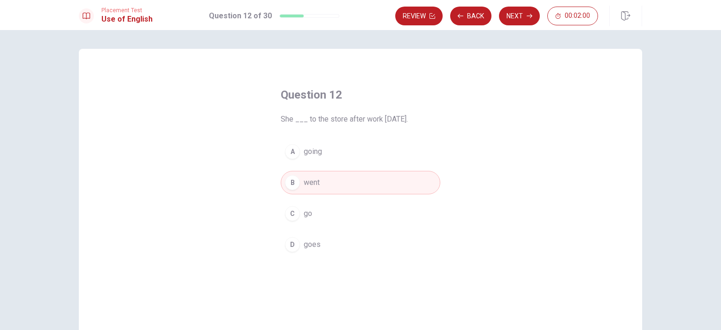
click at [520, 12] on button "Next" at bounding box center [519, 16] width 41 height 19
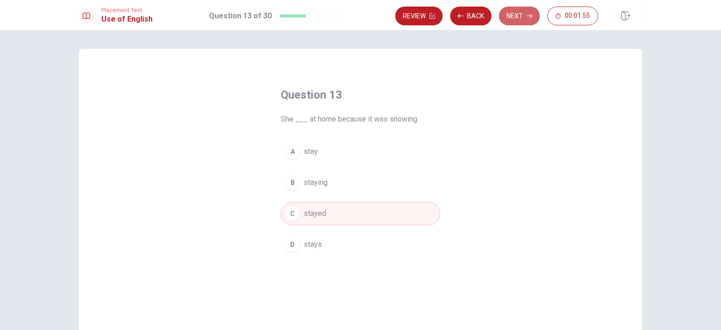
click at [520, 12] on button "Next" at bounding box center [519, 16] width 41 height 19
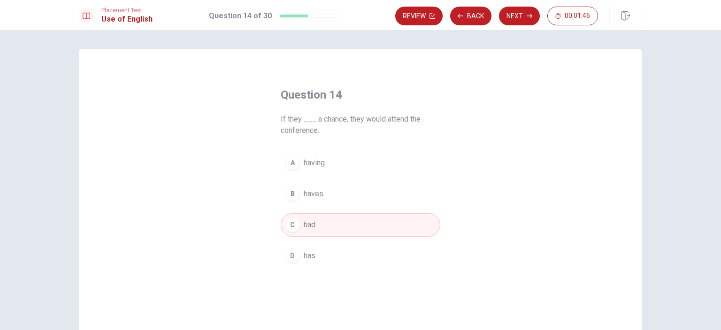
click at [520, 12] on button "Next" at bounding box center [519, 16] width 41 height 19
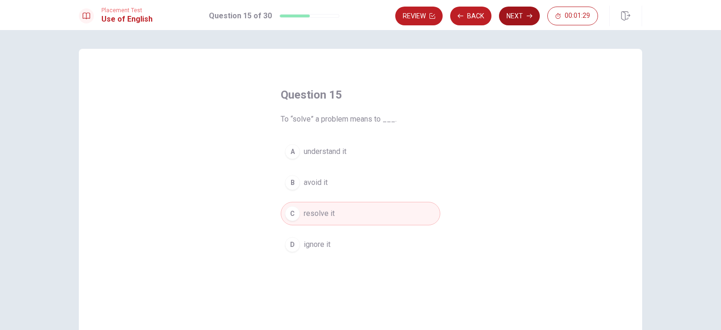
click at [517, 20] on button "Next" at bounding box center [519, 16] width 41 height 19
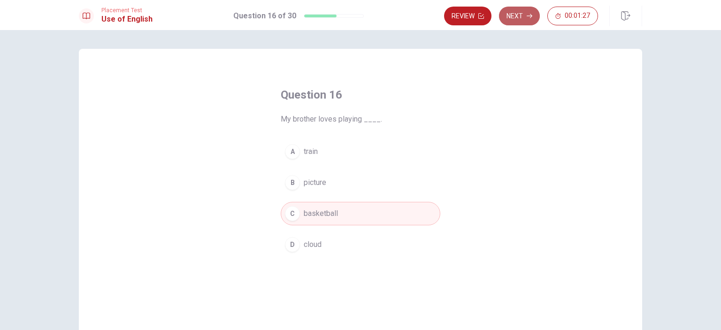
click at [517, 20] on button "Next" at bounding box center [519, 16] width 41 height 19
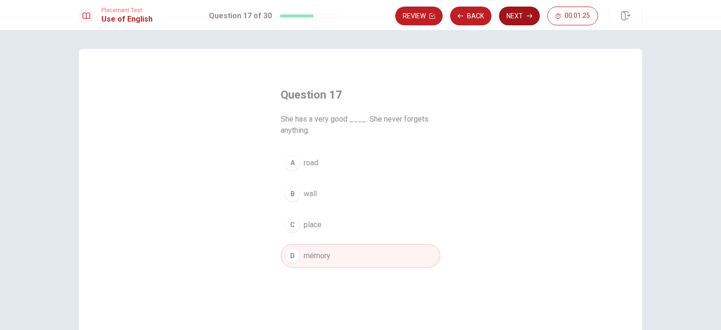
click at [517, 20] on button "Next" at bounding box center [519, 16] width 41 height 19
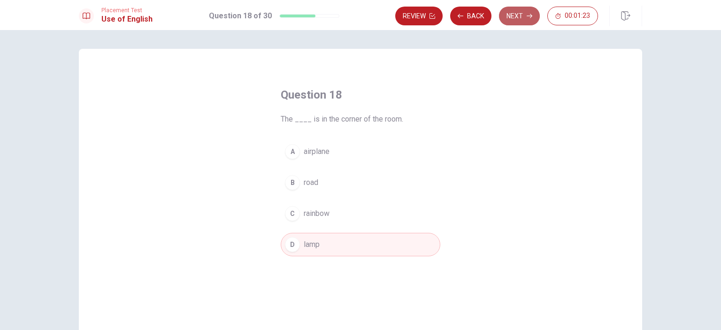
click at [517, 20] on button "Next" at bounding box center [519, 16] width 41 height 19
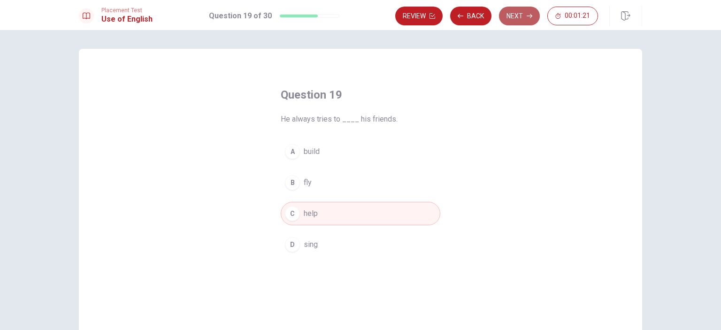
click at [517, 20] on button "Next" at bounding box center [519, 16] width 41 height 19
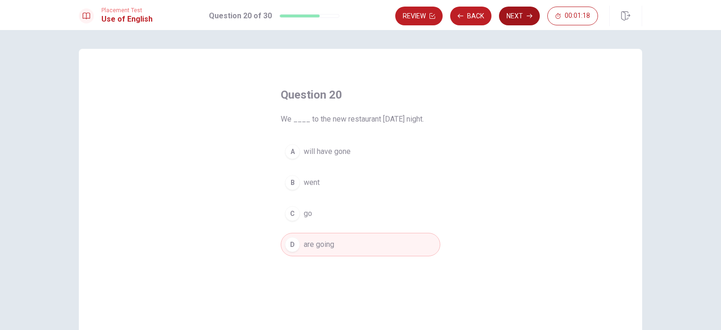
click at [517, 20] on button "Next" at bounding box center [519, 16] width 41 height 19
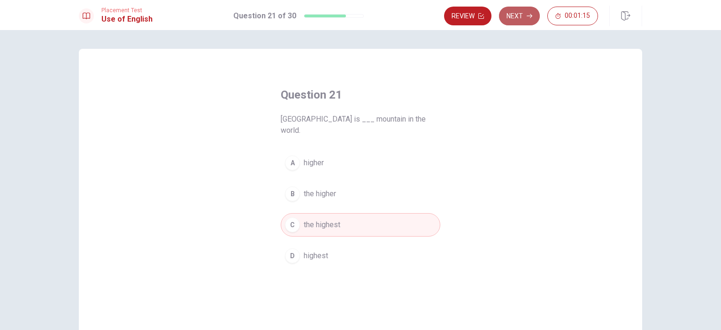
click at [517, 20] on button "Next" at bounding box center [519, 16] width 41 height 19
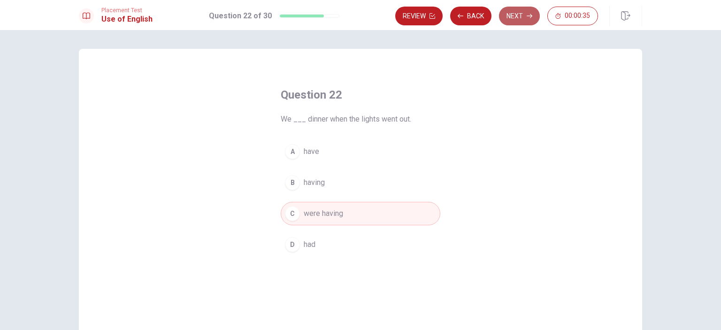
click at [519, 16] on button "Next" at bounding box center [519, 16] width 41 height 19
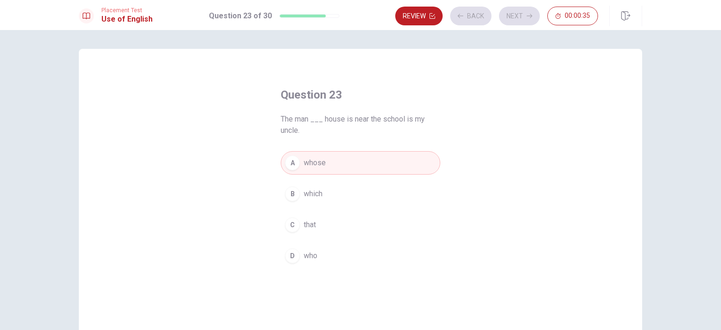
click at [519, 16] on div "Review Back Next 00:00:35" at bounding box center [496, 16] width 203 height 19
click at [519, 16] on button "Next" at bounding box center [519, 16] width 41 height 19
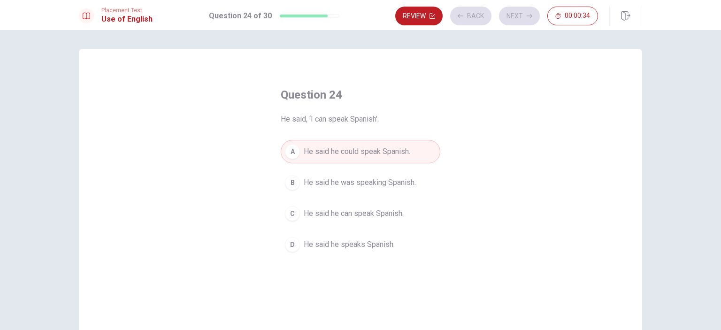
click at [519, 16] on div "Review Back Next 00:00:34" at bounding box center [496, 16] width 203 height 19
click at [519, 16] on div "Review Back Next 00:00:33" at bounding box center [496, 16] width 203 height 19
click at [519, 16] on button "Next" at bounding box center [519, 16] width 41 height 19
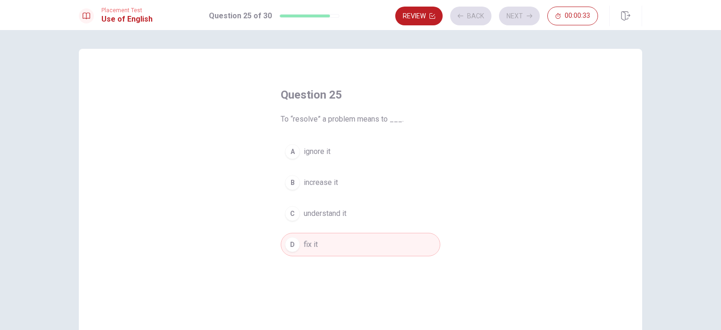
click at [519, 16] on div "Review Back Next 00:00:33" at bounding box center [496, 16] width 203 height 19
click at [519, 16] on div "Review Back Next 00:00:32" at bounding box center [496, 16] width 203 height 19
click at [519, 16] on button "Next" at bounding box center [519, 16] width 41 height 19
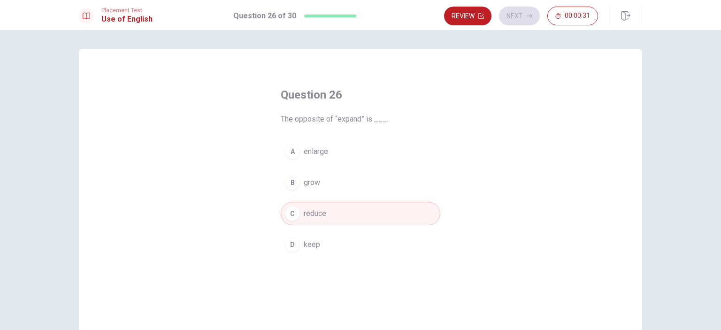
click at [519, 16] on div "Review Next 00:00:31" at bounding box center [521, 16] width 154 height 19
click at [519, 16] on button "Next" at bounding box center [519, 16] width 41 height 19
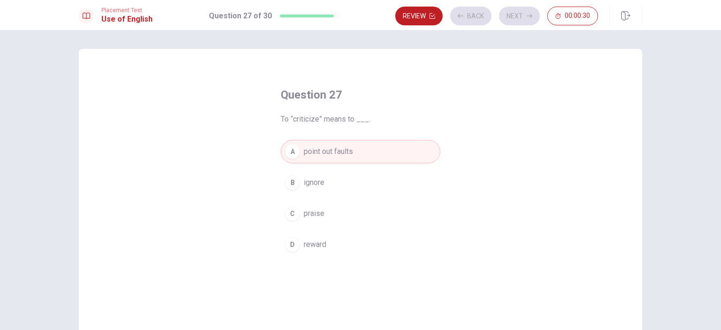
click at [519, 16] on div "Review Back Next 00:00:30" at bounding box center [496, 16] width 203 height 19
click at [519, 16] on button "Next" at bounding box center [519, 16] width 41 height 19
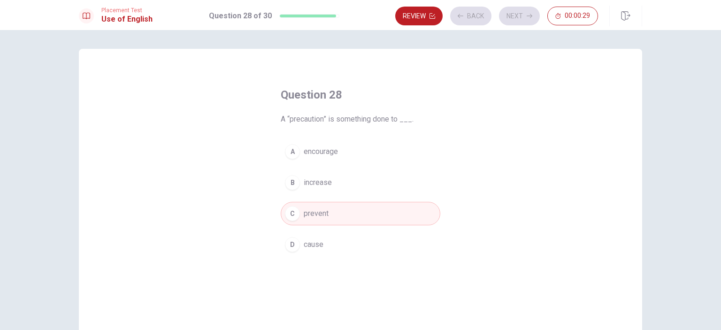
click at [519, 16] on div "Review Back Next 00:00:29" at bounding box center [496, 16] width 203 height 19
click at [519, 16] on div "Review Back Next 00:00:28" at bounding box center [496, 16] width 203 height 19
click at [519, 16] on button "Next" at bounding box center [519, 16] width 41 height 19
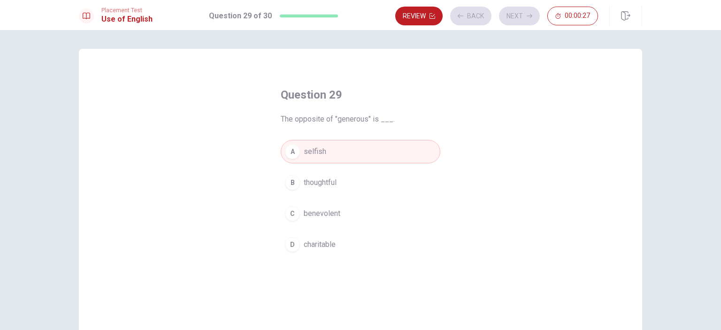
click at [519, 16] on div "Review Back Next 00:00:27" at bounding box center [496, 16] width 203 height 19
click at [519, 16] on button "Next" at bounding box center [519, 16] width 41 height 19
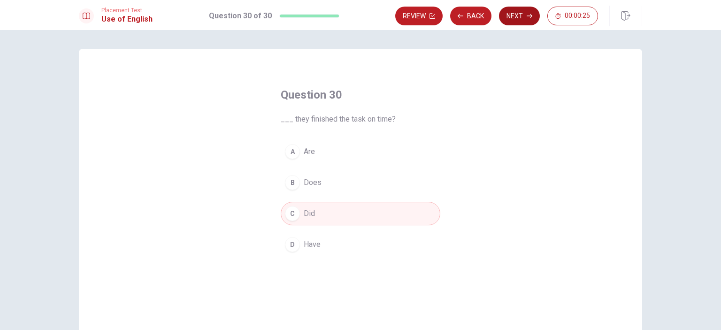
click at [519, 16] on button "Next" at bounding box center [519, 16] width 41 height 19
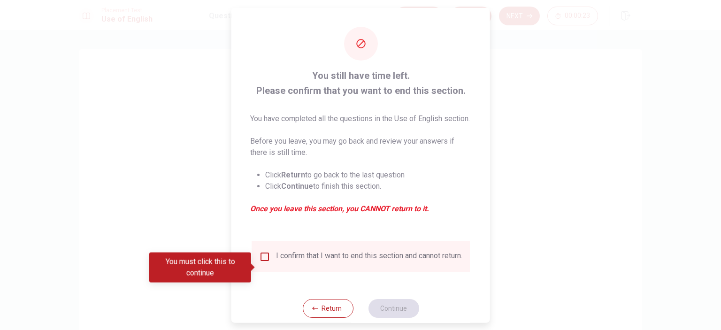
click at [266, 262] on input "You must click this to continue" at bounding box center [264, 256] width 11 height 11
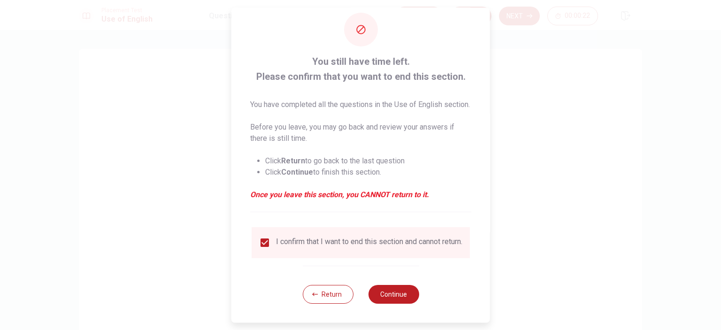
scroll to position [31, 0]
click at [392, 296] on button "Continue" at bounding box center [393, 294] width 51 height 19
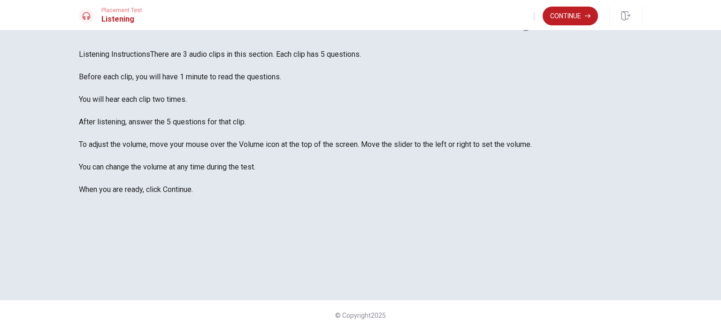
click at [534, 18] on icon "button" at bounding box center [534, 18] width 0 height 0
drag, startPoint x: 540, startPoint y: 35, endPoint x: 530, endPoint y: 35, distance: 10.3
click at [504, 25] on span at bounding box center [504, 25] width 0 height 0
type input "0.9"
drag, startPoint x: 530, startPoint y: 35, endPoint x: 539, endPoint y: 35, distance: 8.9
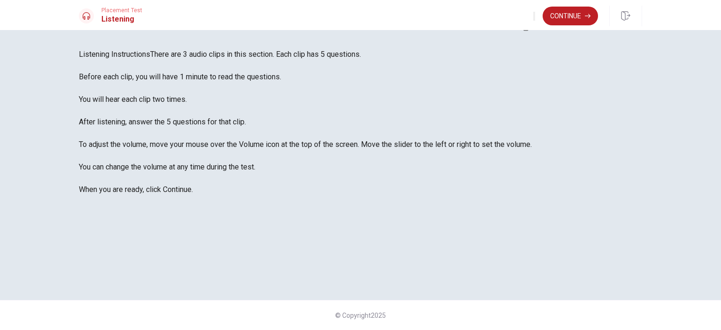
click at [504, 25] on span at bounding box center [504, 25] width 0 height 0
drag, startPoint x: 106, startPoint y: 112, endPoint x: 203, endPoint y: 135, distance: 100.3
click at [203, 135] on span "There are 3 audio clips in this section. Each clip has 5 questions. Before each…" at bounding box center [305, 122] width 453 height 144
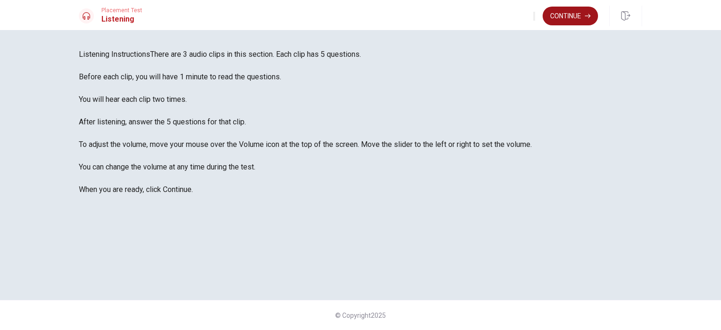
click at [563, 15] on button "Continue" at bounding box center [569, 16] width 55 height 19
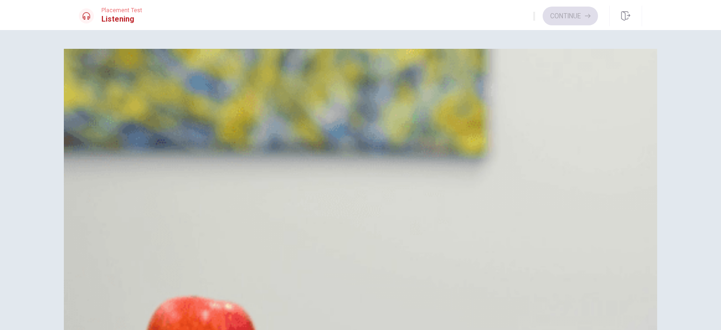
scroll to position [657, 0]
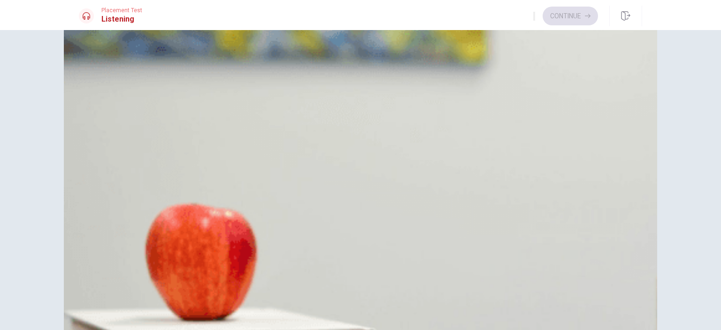
scroll to position [94, 0]
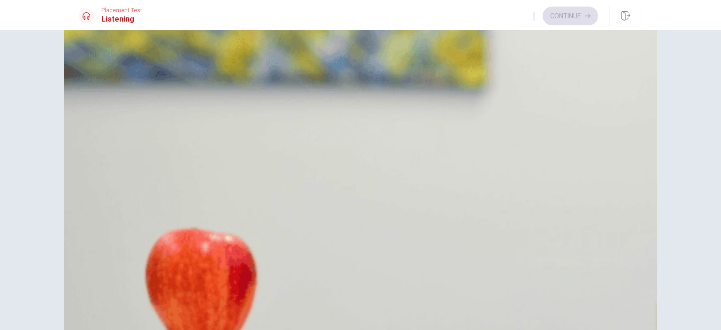
scroll to position [0, 0]
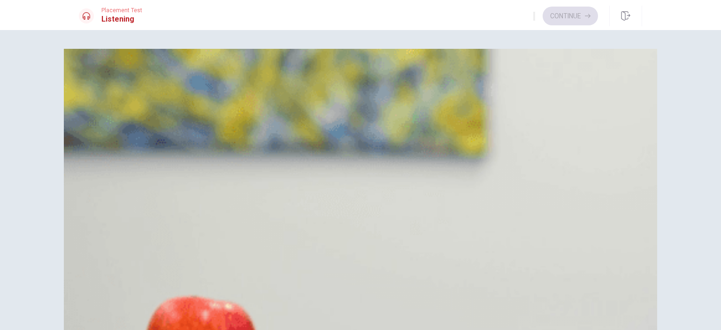
click at [174, 112] on span "It has a beautiful view" at bounding box center [138, 106] width 72 height 11
click at [116, 194] on span "Two" at bounding box center [109, 199] width 14 height 11
click at [165, 310] on span "Having more space" at bounding box center [133, 315] width 63 height 11
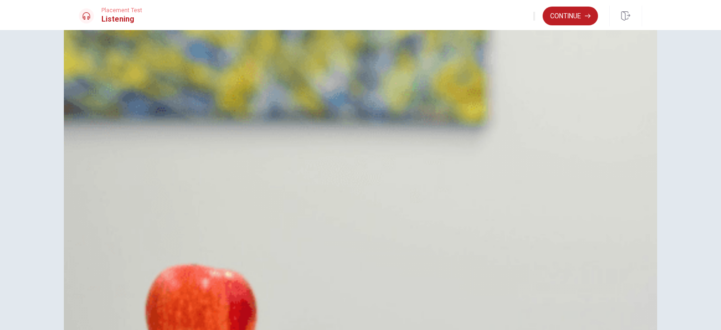
scroll to position [47, 0]
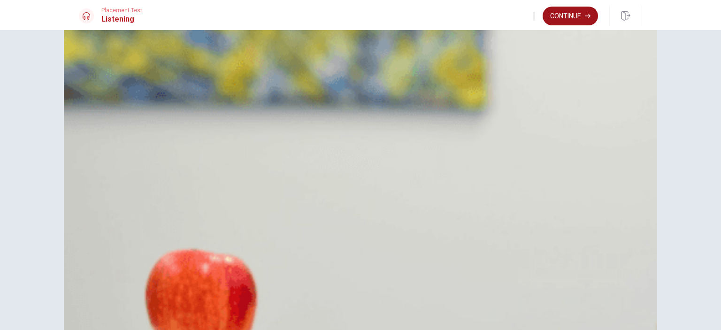
click at [576, 12] on button "Continue" at bounding box center [569, 16] width 55 height 19
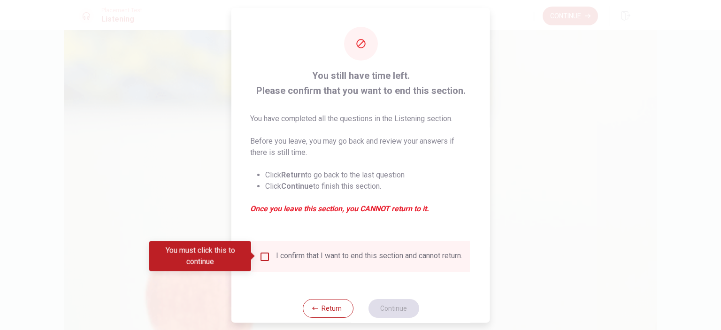
click at [263, 256] on input "You must click this to continue" at bounding box center [264, 256] width 11 height 11
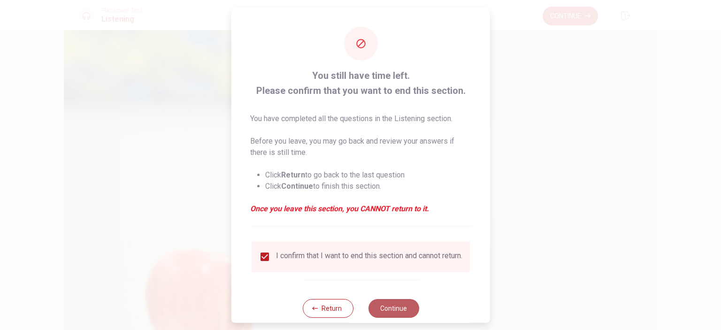
click at [387, 312] on button "Continue" at bounding box center [393, 307] width 51 height 19
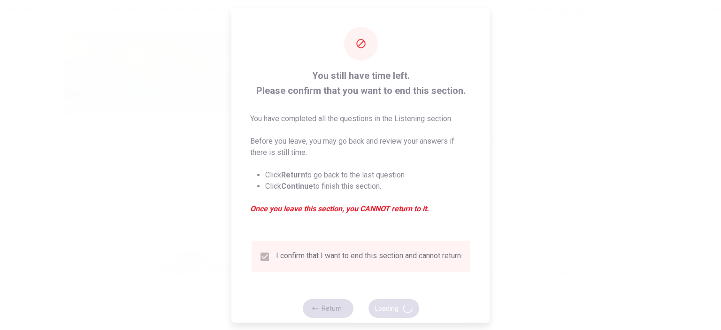
type input "93"
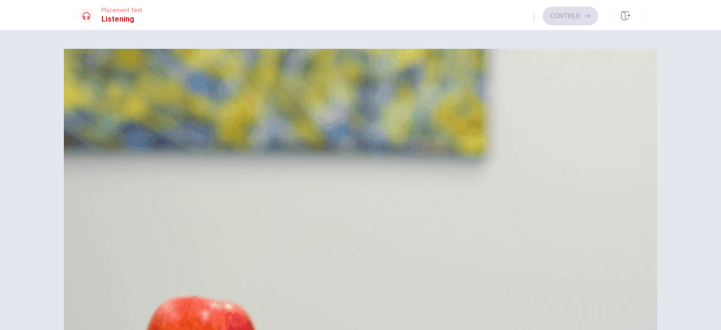
scroll to position [422, 0]
click at [182, 241] on span "Snorkeling or a boat tour" at bounding box center [142, 246] width 80 height 11
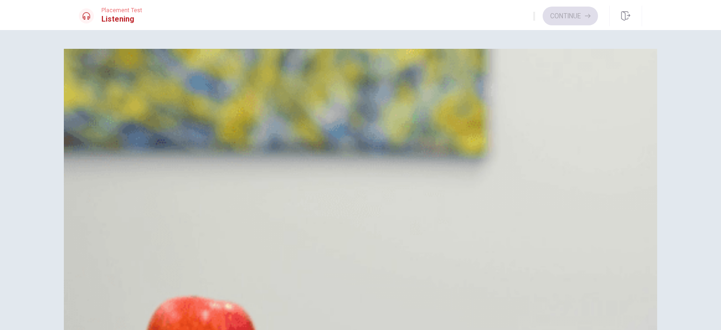
click at [218, 112] on span "Greece is better for water activities" at bounding box center [160, 106] width 116 height 11
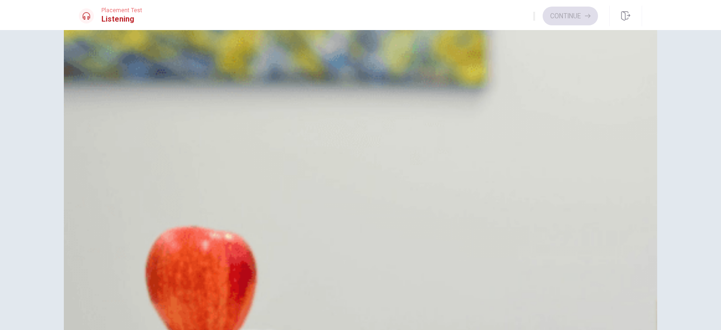
scroll to position [94, 0]
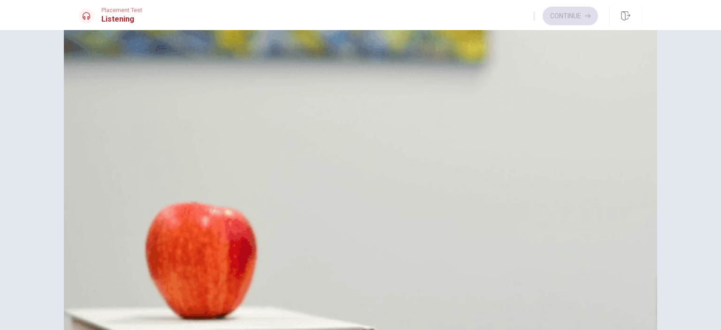
click at [578, 12] on button "Continue" at bounding box center [569, 16] width 55 height 19
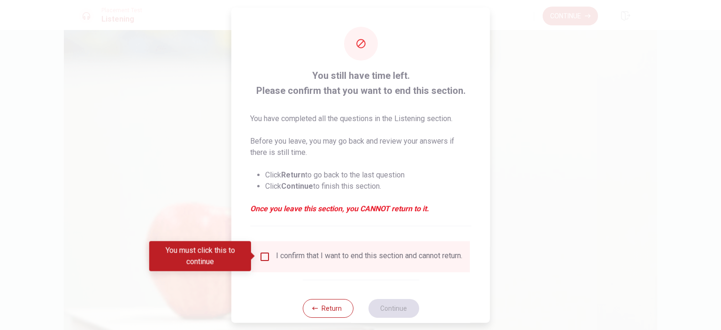
click at [261, 254] on input "You must click this to continue" at bounding box center [264, 256] width 11 height 11
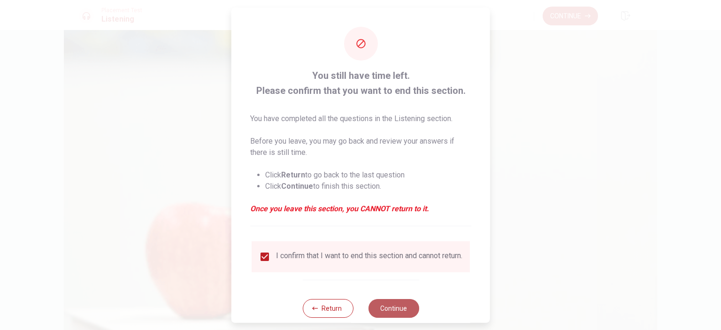
click at [384, 314] on button "Continue" at bounding box center [393, 307] width 51 height 19
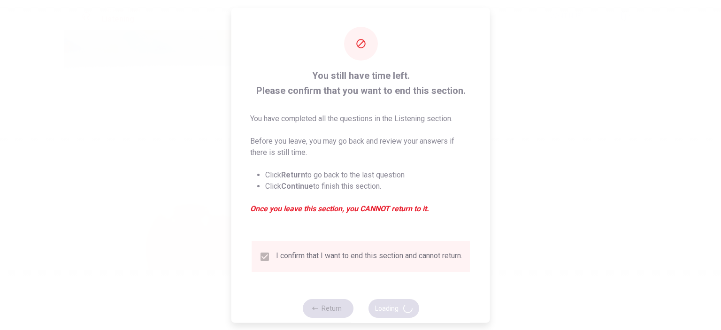
type input "69"
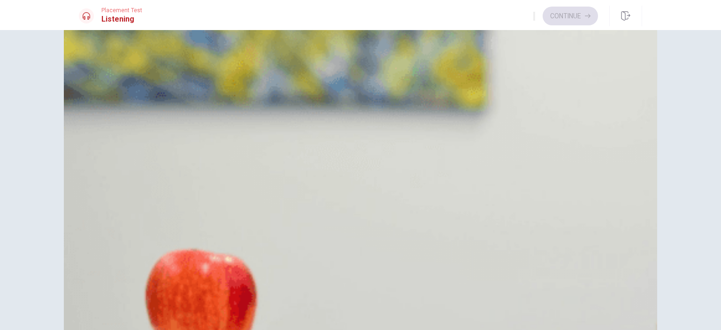
scroll to position [141, 0]
click at [231, 205] on span "A mix of local and international cuisines" at bounding box center [166, 199] width 129 height 11
click at [232, 263] on span "On social media and local radio stations" at bounding box center [167, 268] width 130 height 11
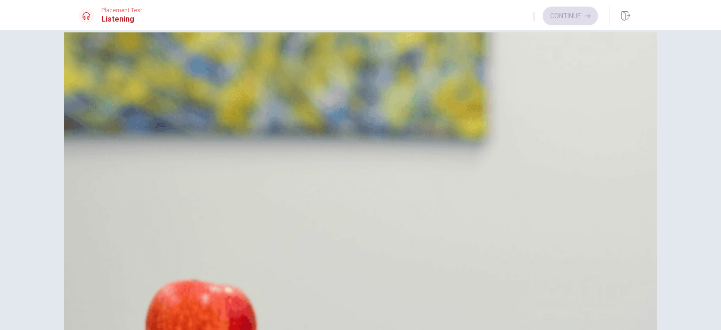
scroll to position [0, 0]
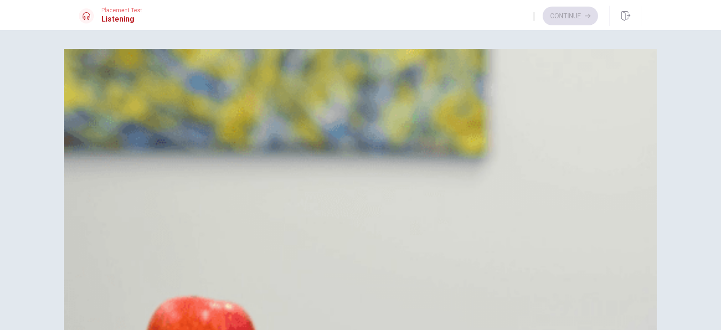
click at [241, 159] on span "Setting up covered areas and renting tents" at bounding box center [171, 153] width 139 height 11
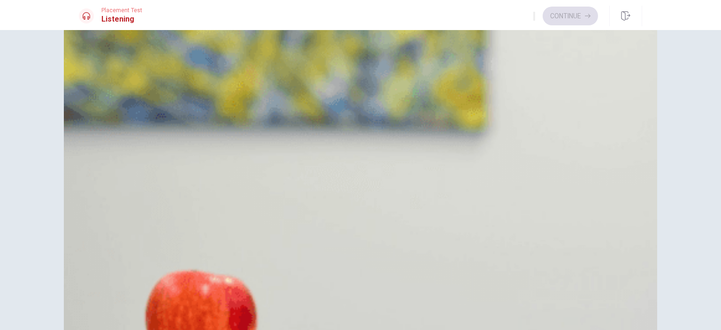
scroll to position [47, 0]
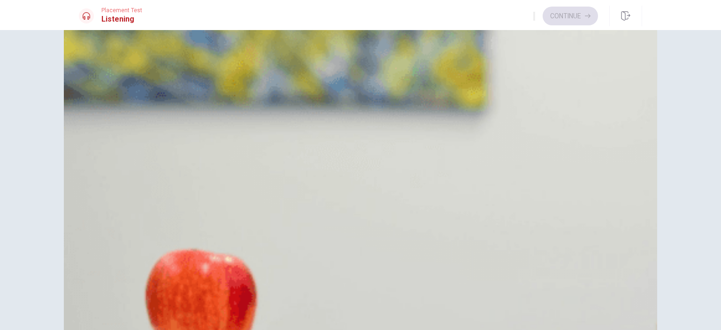
click at [568, 15] on button "Continue" at bounding box center [569, 16] width 55 height 19
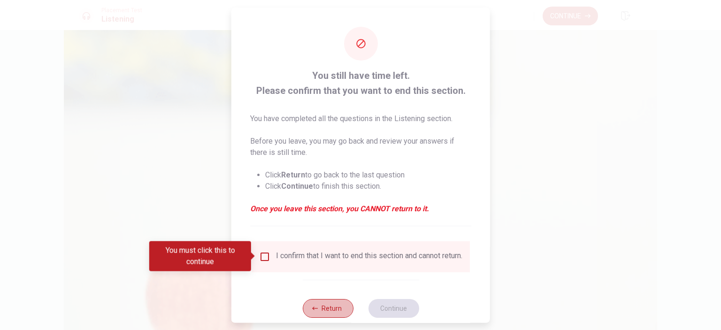
click at [336, 316] on button "Return" at bounding box center [327, 307] width 51 height 19
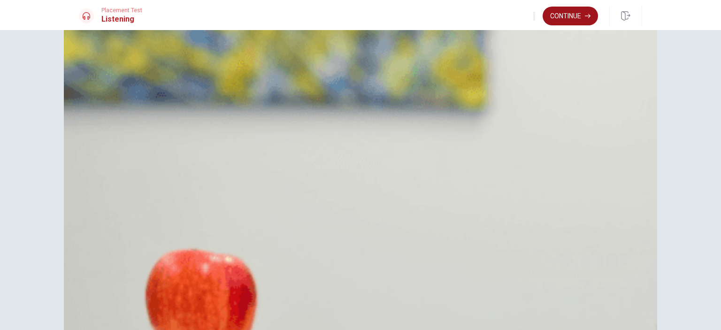
click at [578, 21] on button "Continue" at bounding box center [569, 16] width 55 height 19
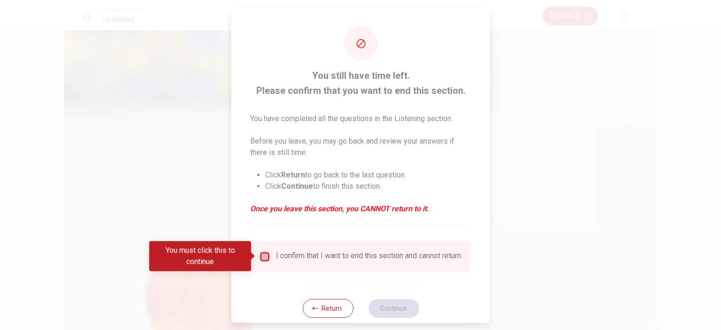
click at [261, 254] on input "You must click this to continue" at bounding box center [264, 256] width 11 height 11
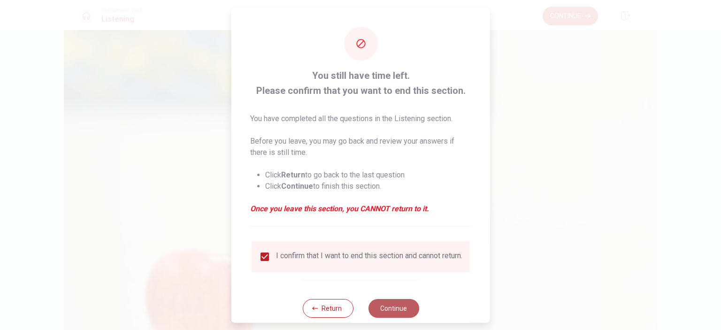
click at [382, 307] on button "Continue" at bounding box center [393, 307] width 51 height 19
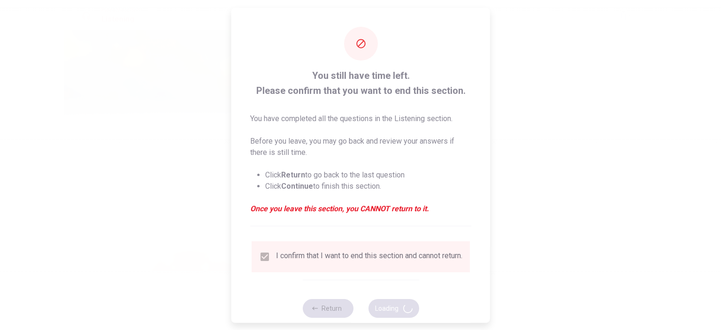
type input "83"
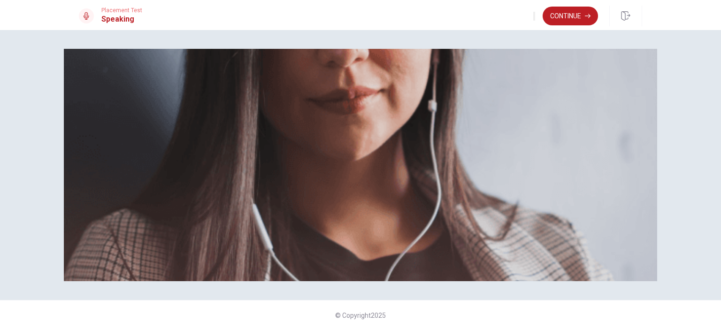
scroll to position [0, 0]
click at [576, 19] on button "Continue" at bounding box center [569, 16] width 55 height 19
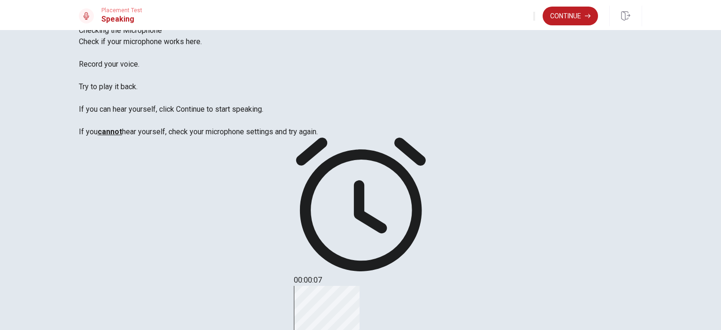
scroll to position [47, 0]
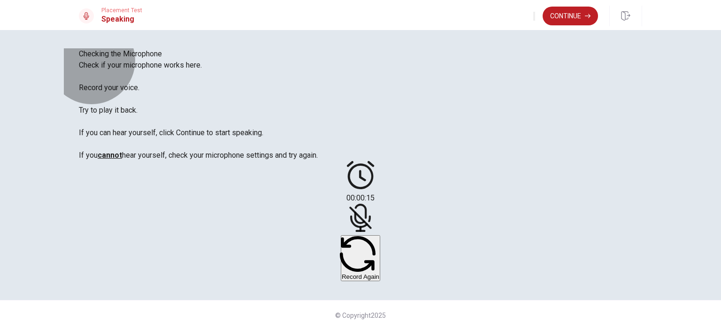
click at [380, 255] on button "Record Again" at bounding box center [360, 258] width 39 height 46
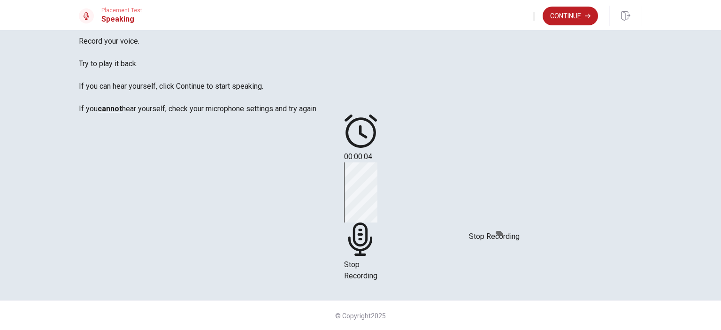
click at [377, 260] on span "Stop Recording" at bounding box center [360, 270] width 33 height 20
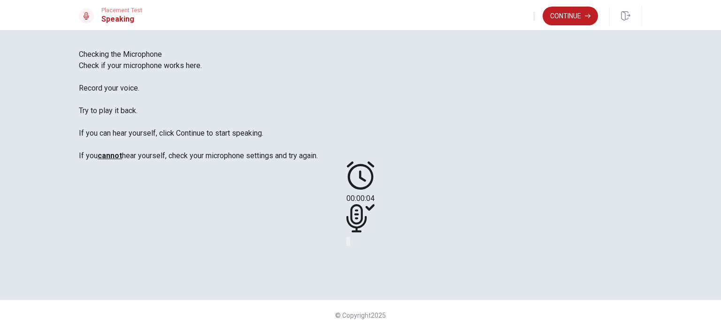
click at [359, 253] on icon "Play Audio" at bounding box center [354, 248] width 9 height 11
click at [571, 20] on button "Continue" at bounding box center [569, 16] width 55 height 19
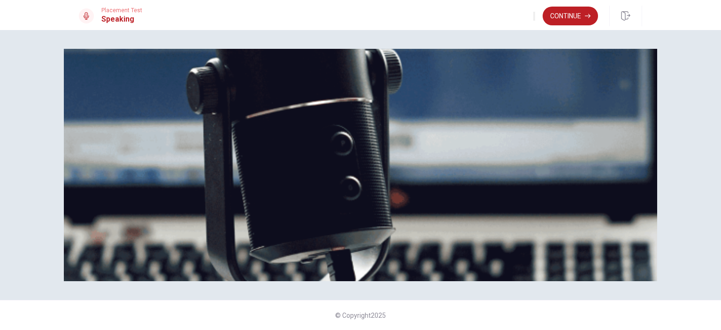
scroll to position [176, 0]
click at [571, 13] on button "Continue" at bounding box center [569, 16] width 55 height 19
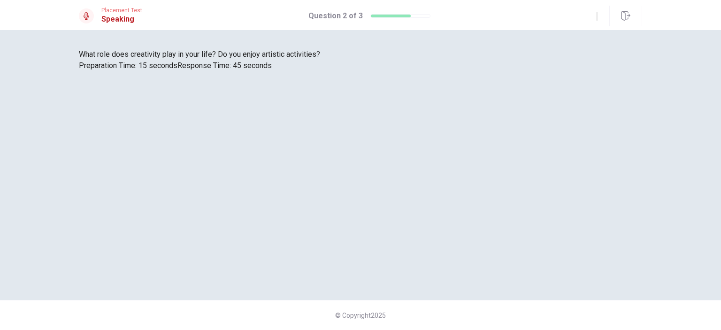
scroll to position [0, 0]
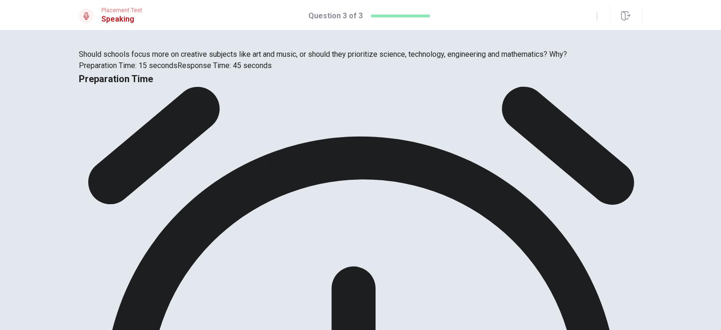
drag, startPoint x: 103, startPoint y: 222, endPoint x: 180, endPoint y: 248, distance: 81.0
click at [180, 59] on span "Should schools focus more on creative subjects like art and music, or should th…" at bounding box center [323, 54] width 488 height 9
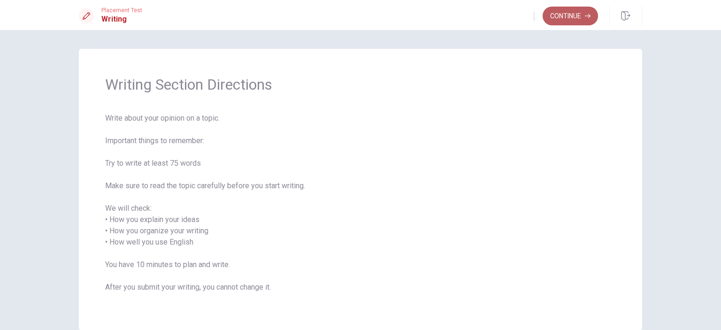
click at [564, 19] on button "Continue" at bounding box center [569, 16] width 55 height 19
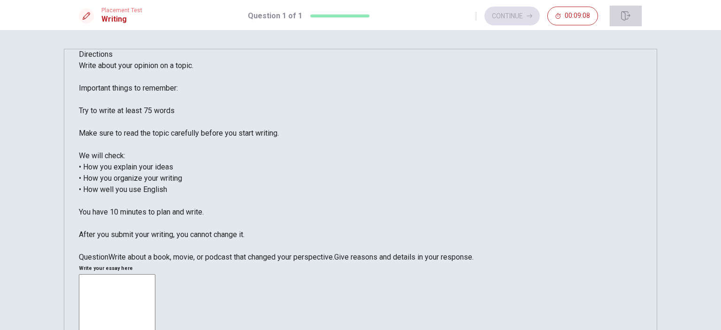
click at [623, 18] on icon "button" at bounding box center [625, 15] width 9 height 9
